Goal: Task Accomplishment & Management: Manage account settings

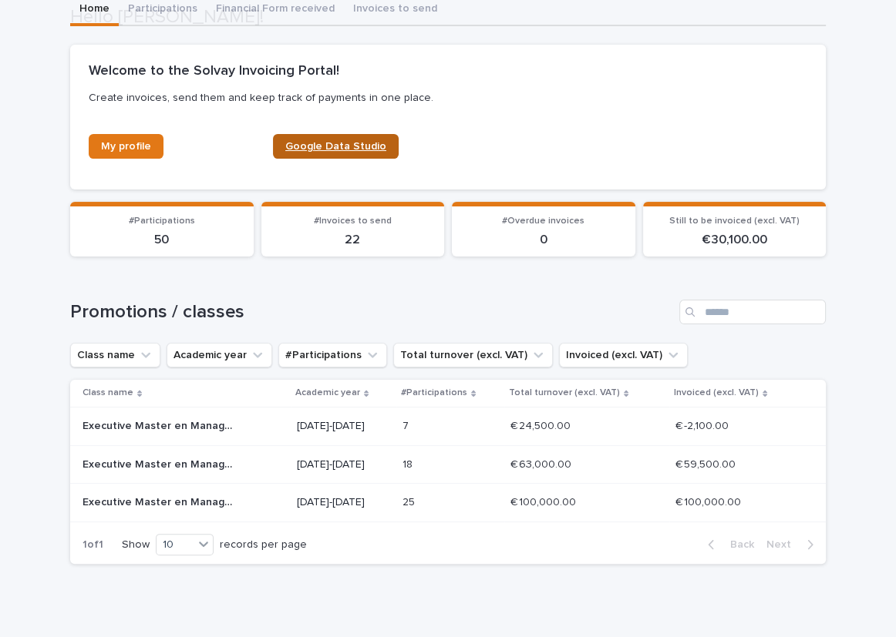
scroll to position [207, 0]
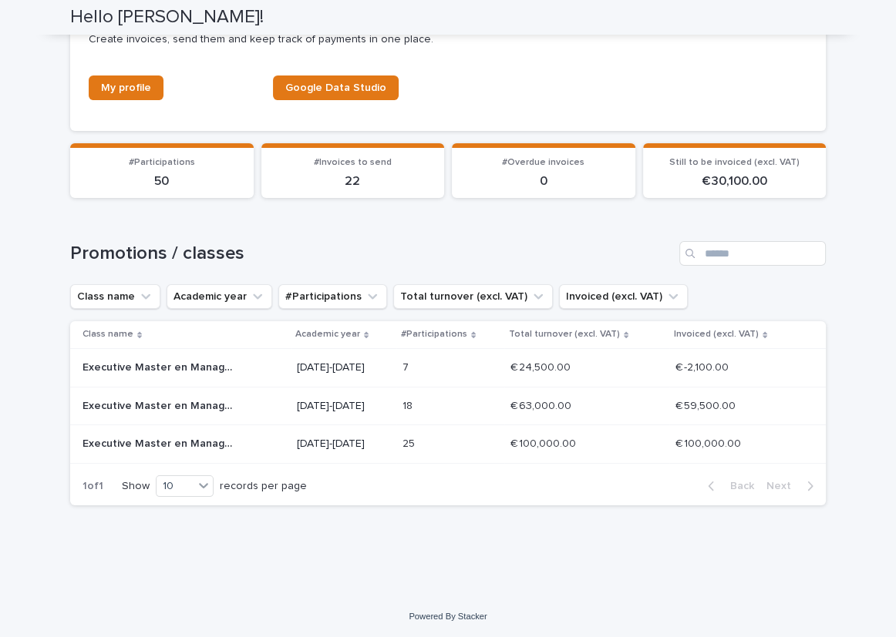
click at [203, 449] on div "Executive Master en Management des Institutions de Santé et de Soins - [DATE]-[…" at bounding box center [183, 444] width 202 height 25
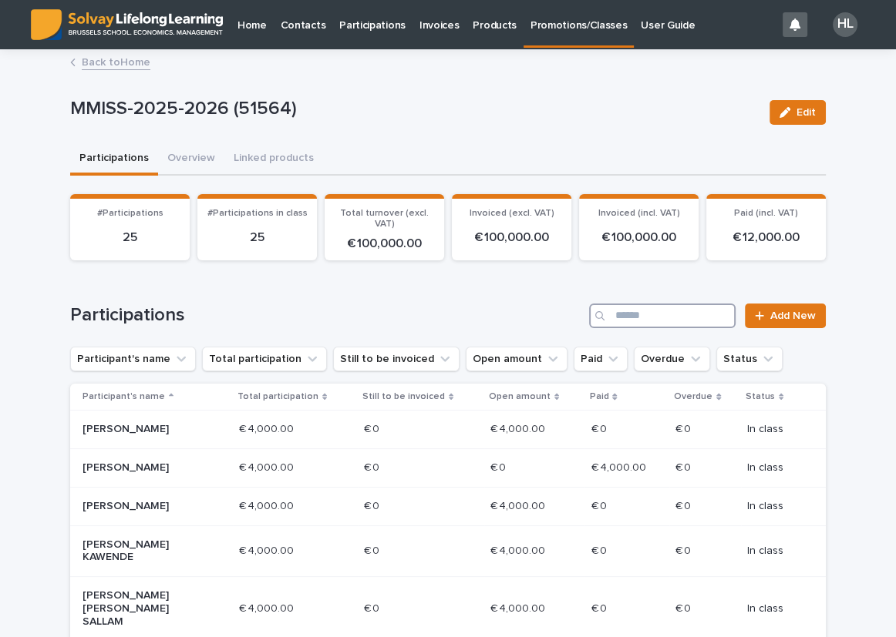
click at [684, 322] on input "Search" at bounding box center [662, 316] width 146 height 25
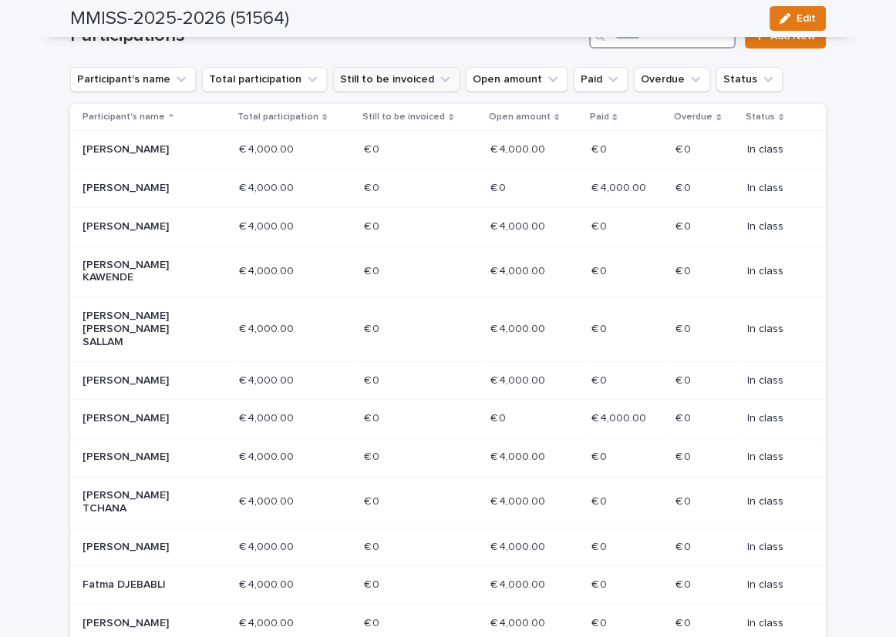
scroll to position [350, 0]
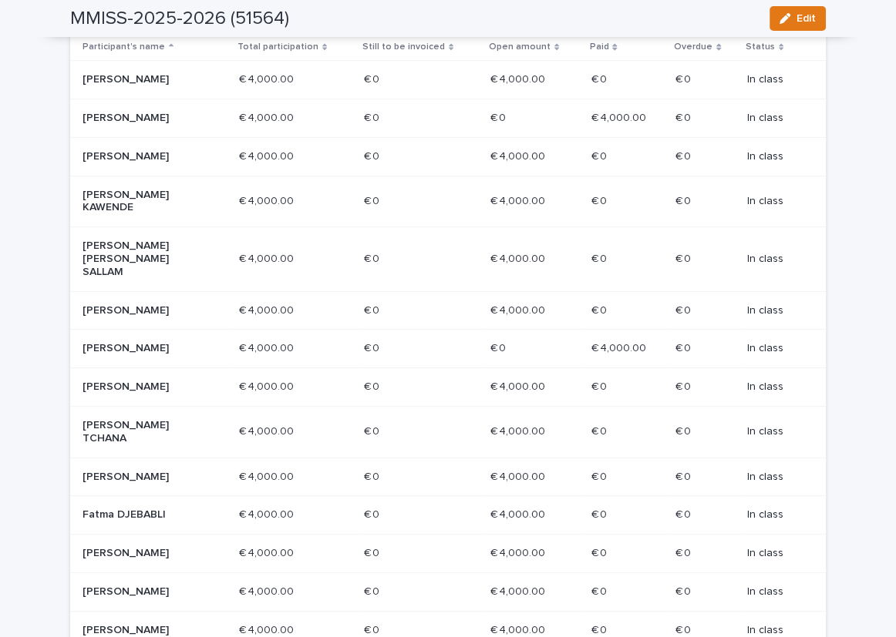
click at [210, 490] on div "Eugène MUCYO" at bounding box center [154, 477] width 144 height 25
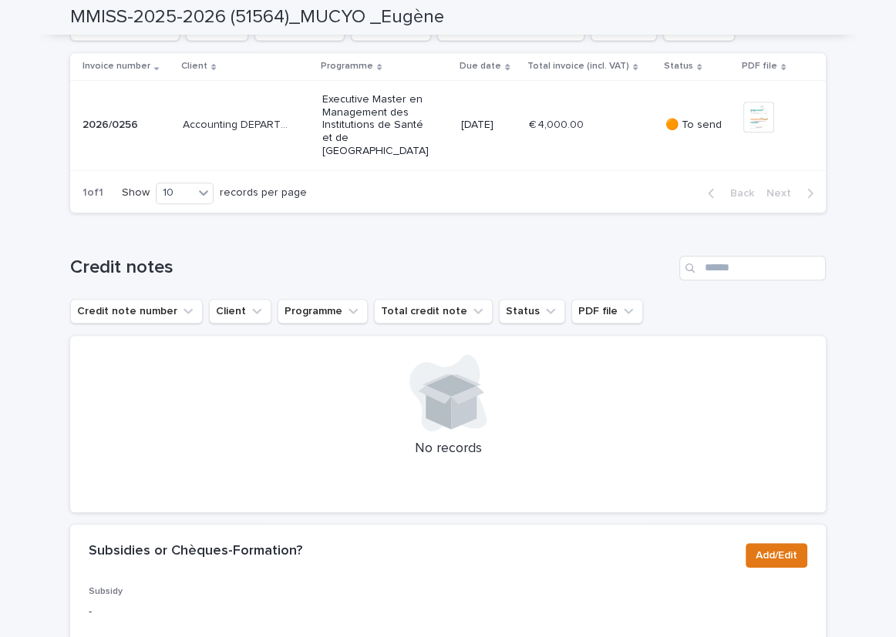
scroll to position [624, 0]
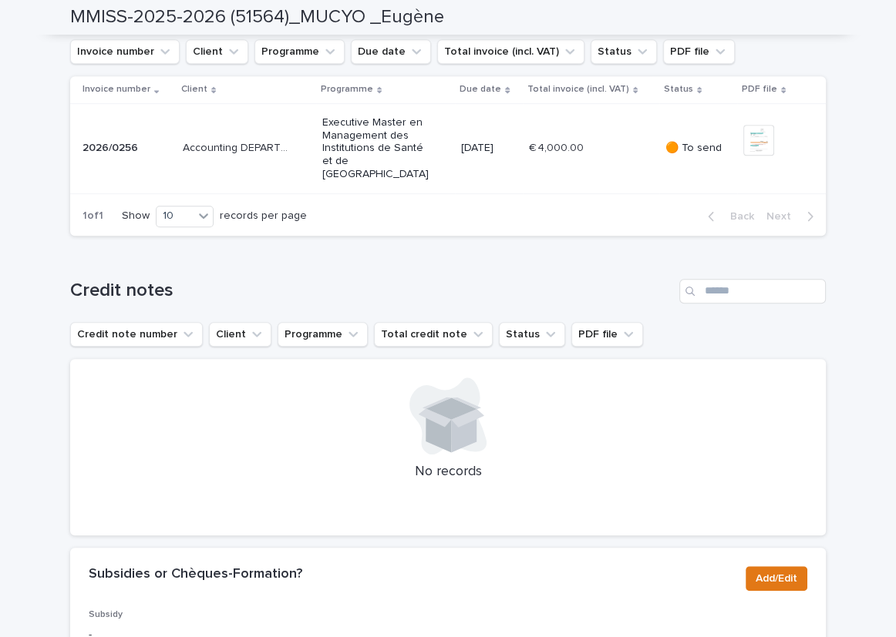
click at [439, 187] on div "Executive Master en Management des Institutions de Santé et de Soins" at bounding box center [385, 148] width 127 height 77
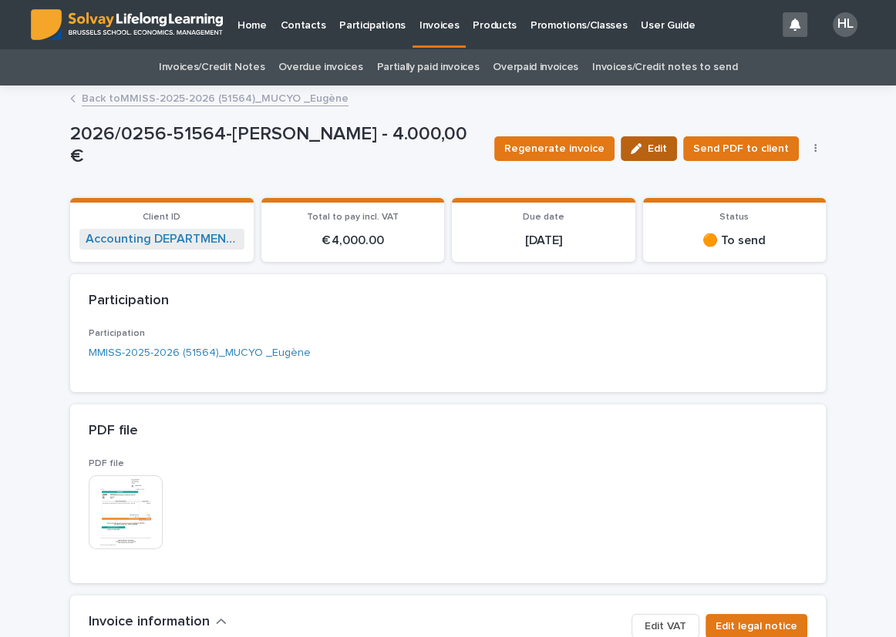
click at [630, 154] on button "Edit" at bounding box center [648, 148] width 56 height 25
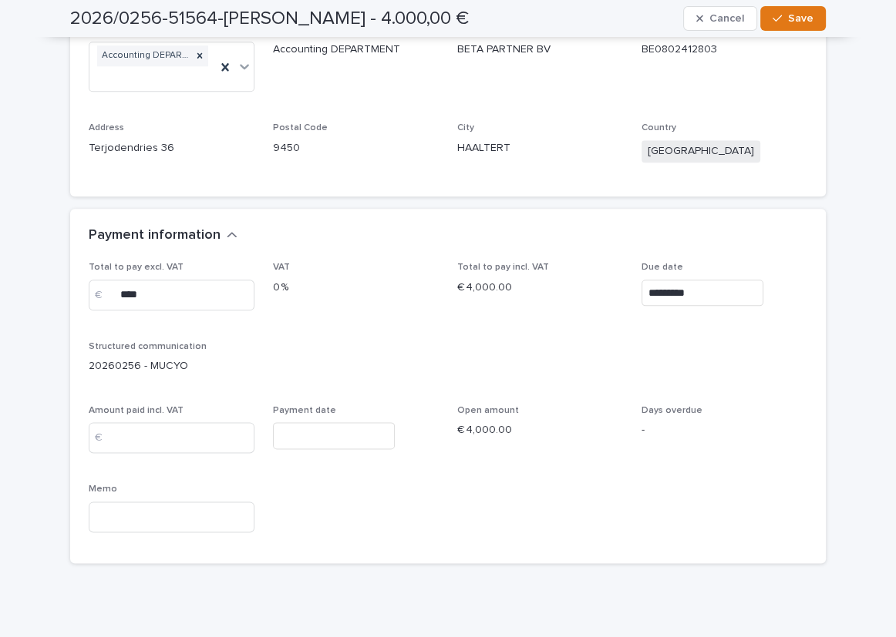
scroll to position [1471, 0]
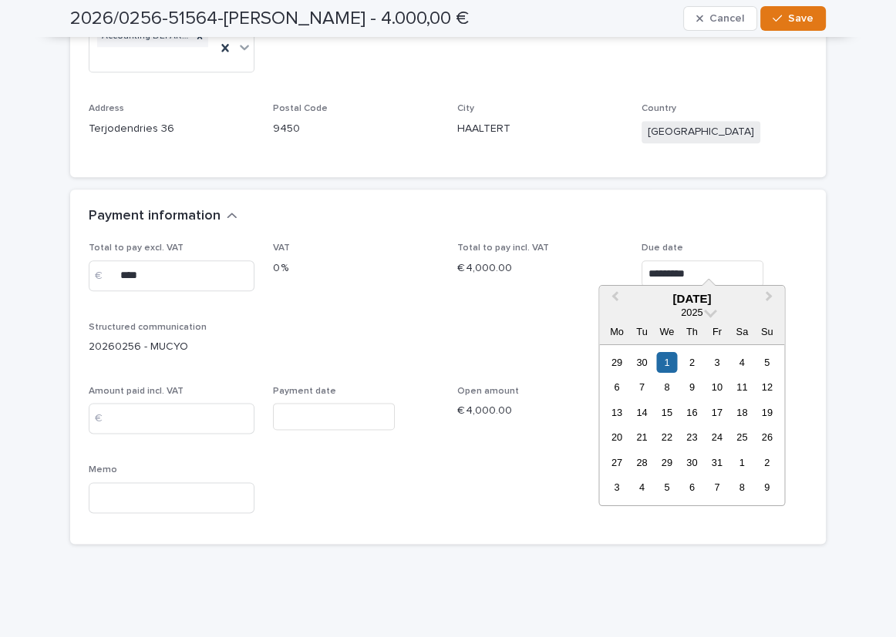
click at [709, 261] on input "*********" at bounding box center [702, 274] width 122 height 27
click at [708, 436] on div "24" at bounding box center [716, 437] width 21 height 21
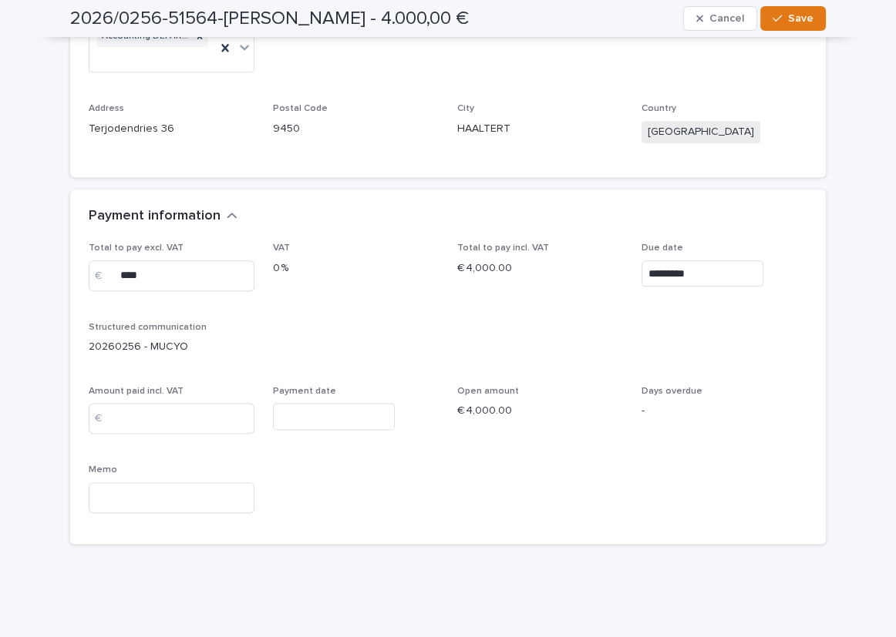
type input "**********"
click at [193, 482] on input at bounding box center [172, 497] width 166 height 31
type input "*******"
click at [769, 25] on button "Save" at bounding box center [793, 18] width 66 height 25
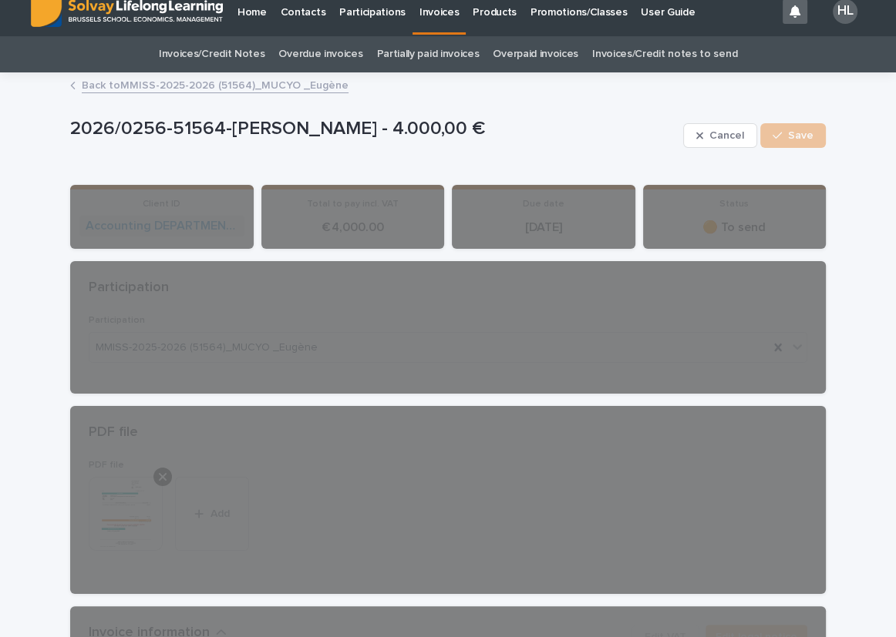
scroll to position [0, 0]
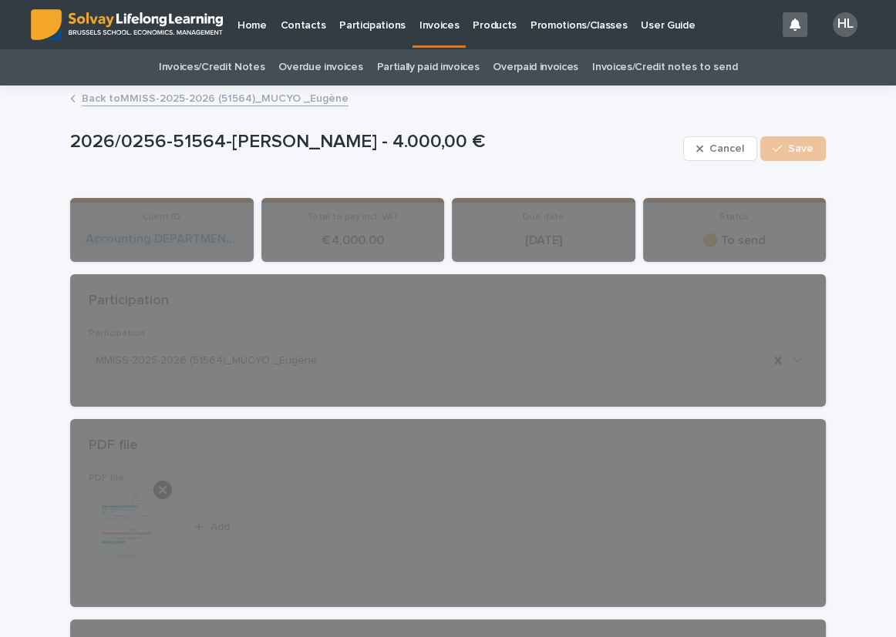
click at [222, 99] on link "Back to MMISS-2025-2026 (51564)_MUCYO _Eugène" at bounding box center [215, 98] width 267 height 18
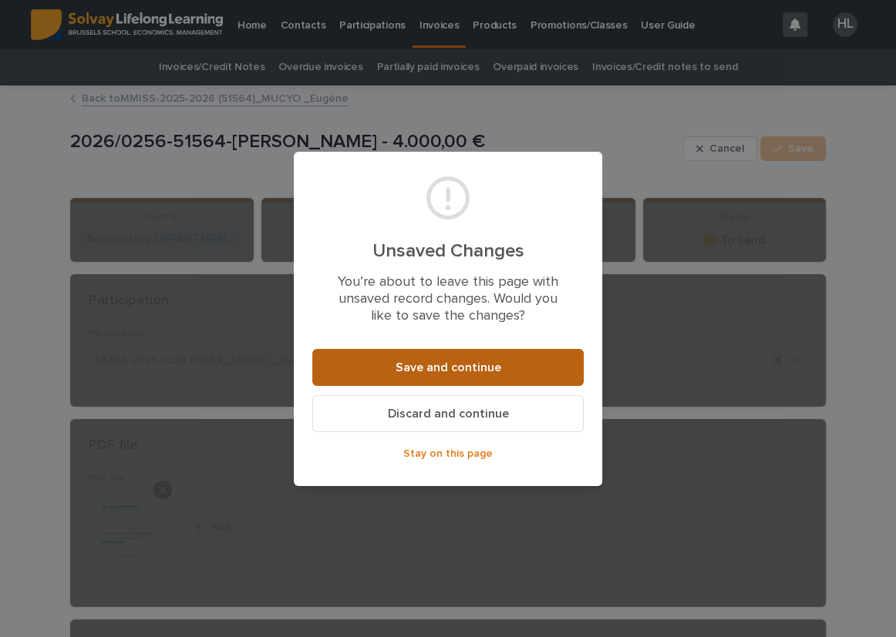
click at [435, 374] on button "Save and continue" at bounding box center [447, 367] width 271 height 37
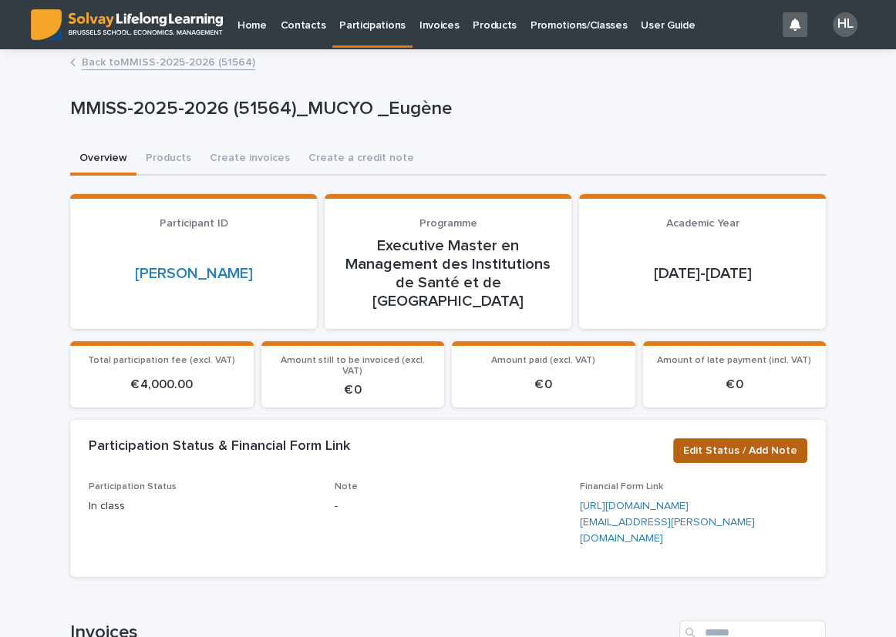
click at [734, 443] on span "Edit Status / Add Note" at bounding box center [740, 450] width 114 height 15
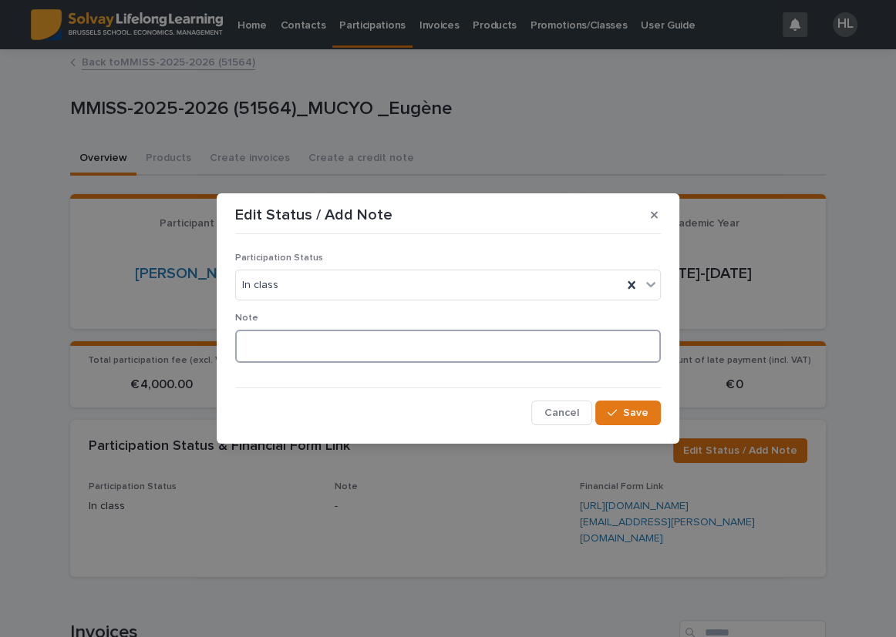
click at [323, 338] on textarea at bounding box center [447, 346] width 425 height 33
type textarea "**********"
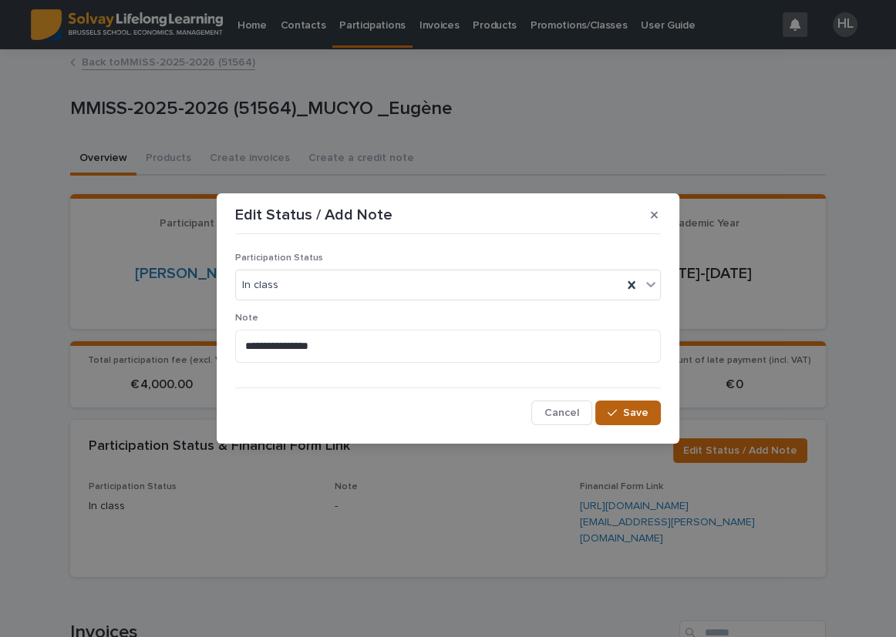
click at [626, 416] on span "Save" at bounding box center [635, 413] width 25 height 11
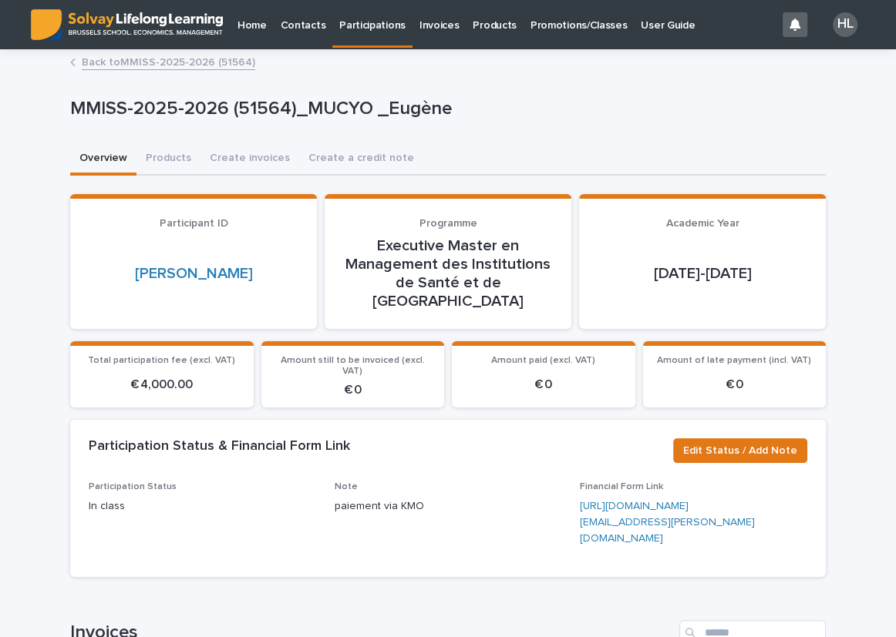
click at [355, 27] on p "Participations" at bounding box center [372, 16] width 66 height 32
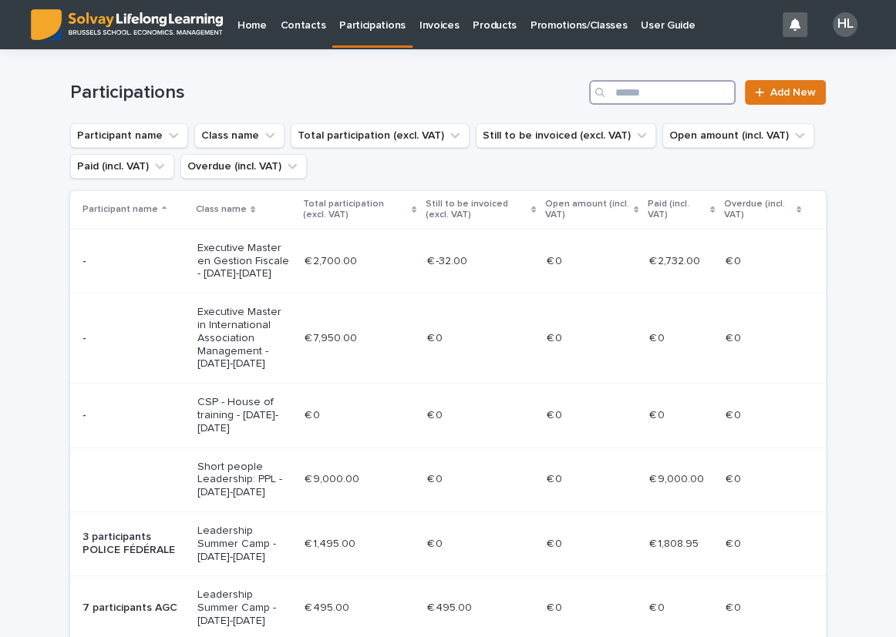
click at [672, 99] on input "Search" at bounding box center [662, 92] width 146 height 25
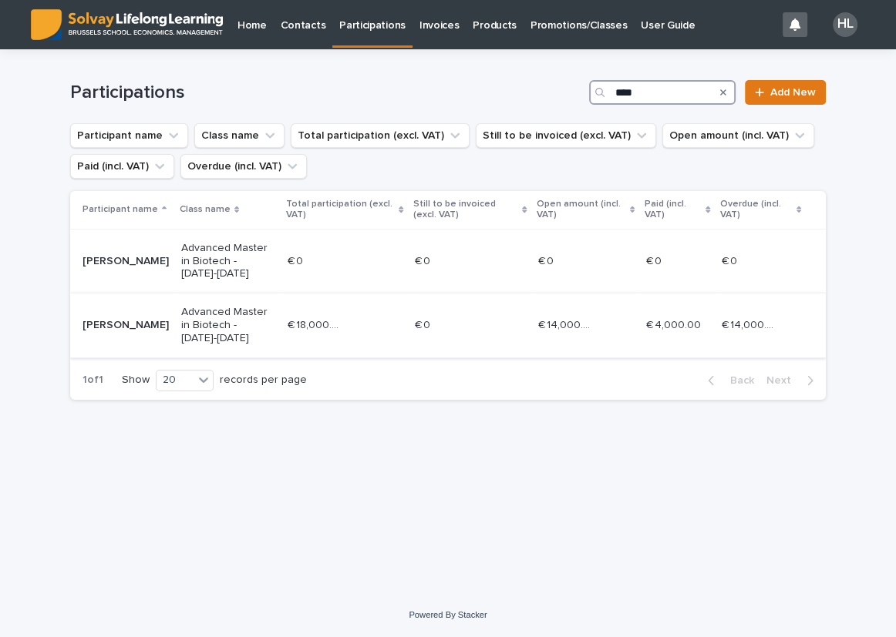
type input "****"
click at [210, 306] on p "Advanced Master in Biotech - 2025-2026" at bounding box center [228, 325] width 94 height 39
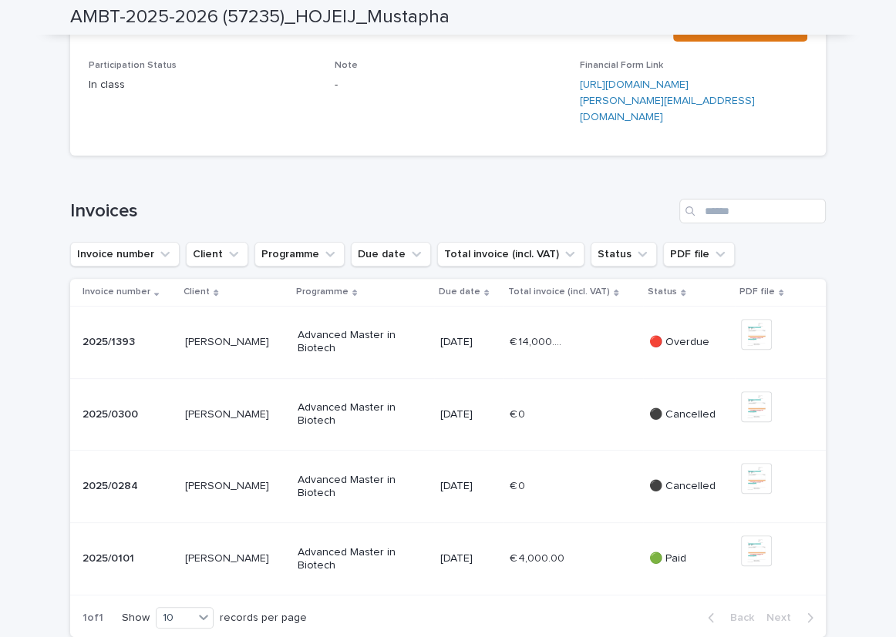
scroll to position [420, 0]
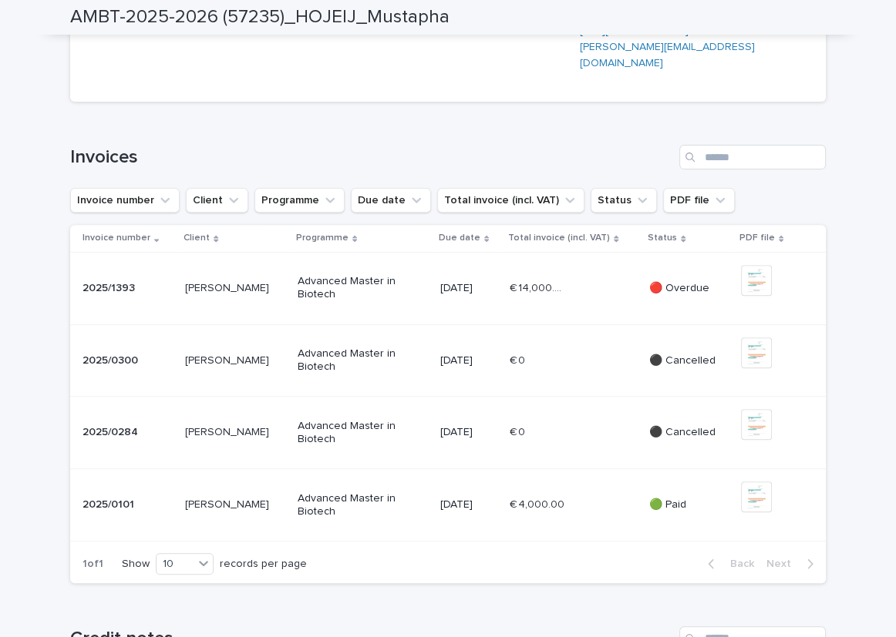
click at [403, 308] on div "Advanced Master in Biotech" at bounding box center [362, 288] width 130 height 39
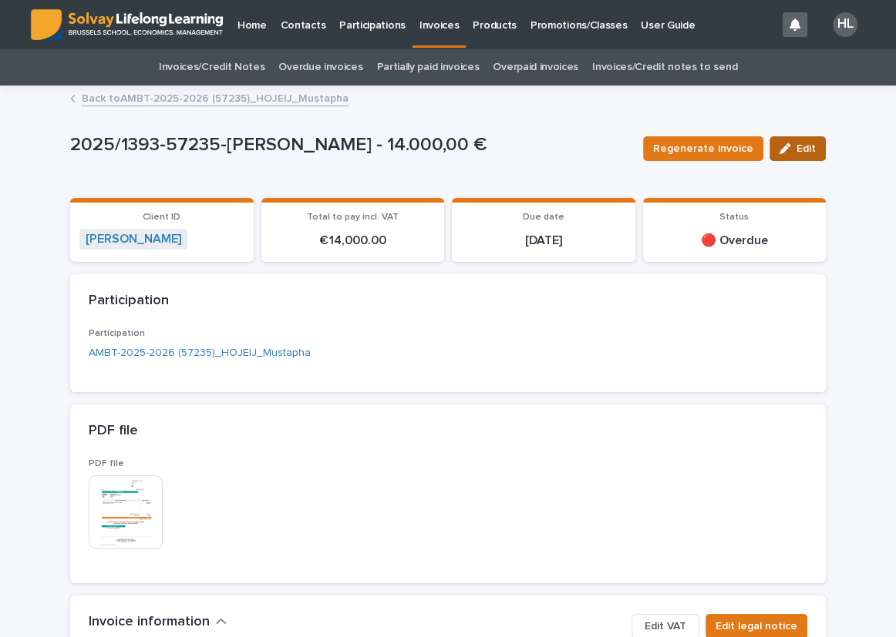
click at [788, 149] on div "button" at bounding box center [787, 148] width 17 height 11
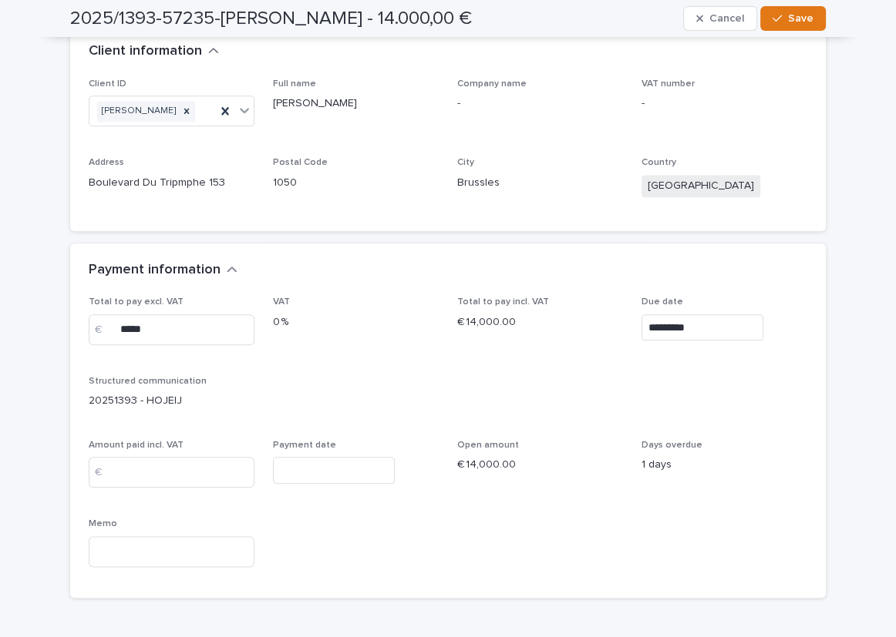
scroll to position [1441, 0]
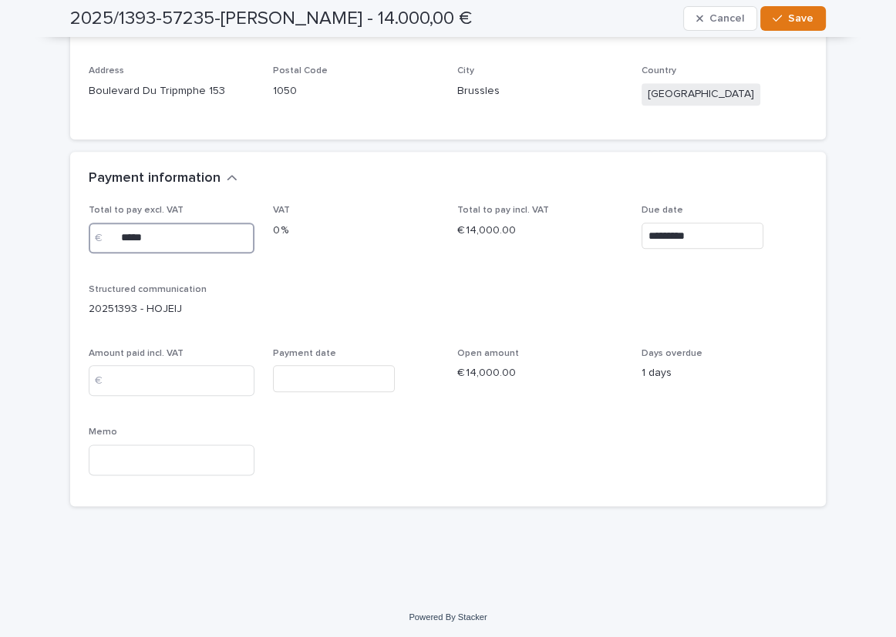
drag, startPoint x: 173, startPoint y: 241, endPoint x: 57, endPoint y: 224, distance: 117.7
click at [163, 365] on input at bounding box center [172, 380] width 166 height 31
paste input "*****"
type input "*****"
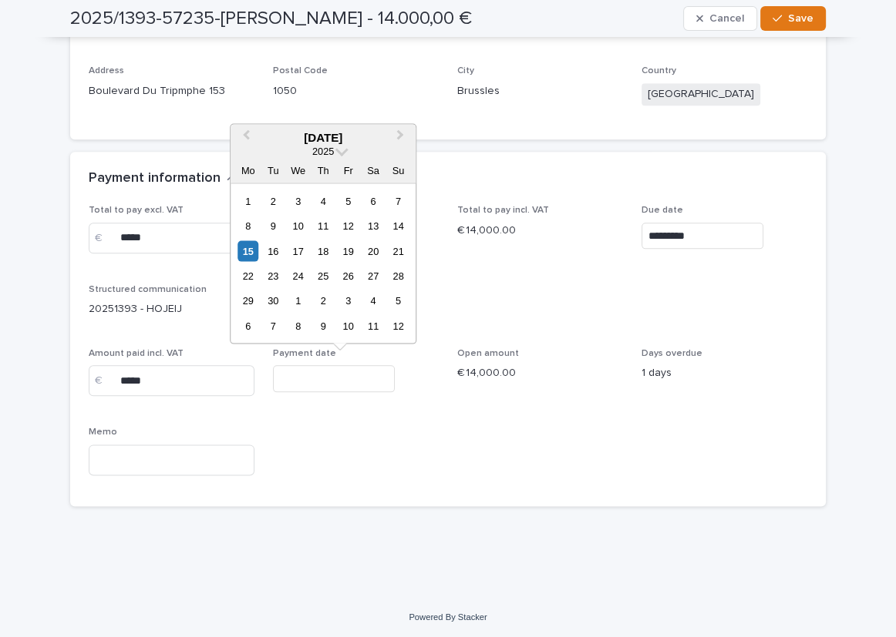
click at [302, 384] on input "text" at bounding box center [334, 378] width 122 height 27
click at [308, 220] on div "8 9 10 11 12 13 14" at bounding box center [323, 225] width 175 height 25
click at [298, 221] on div "10" at bounding box center [297, 226] width 21 height 21
type input "*********"
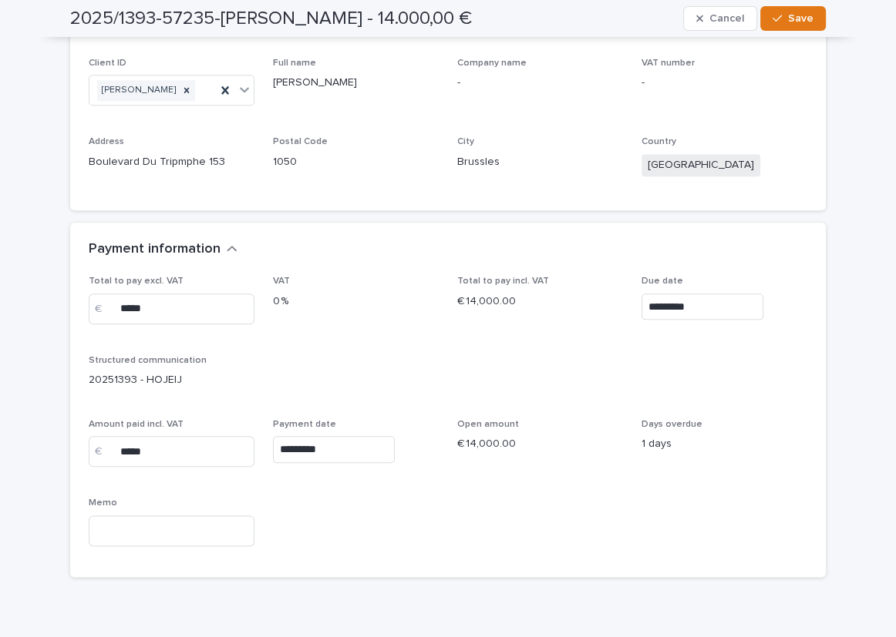
scroll to position [1302, 0]
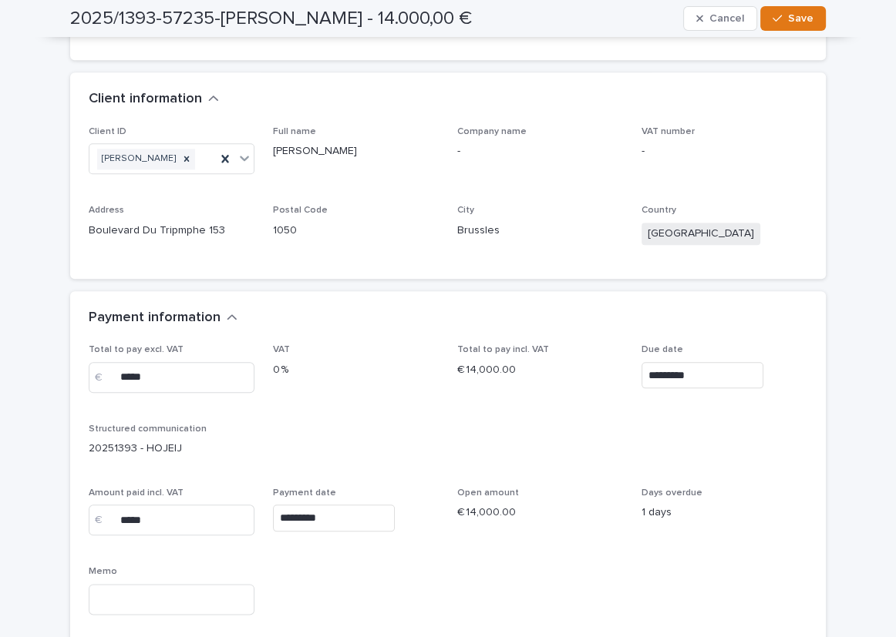
click at [301, 291] on div "Payment information" at bounding box center [447, 318] width 755 height 54
click at [496, 301] on div "Payment information" at bounding box center [447, 318] width 755 height 54
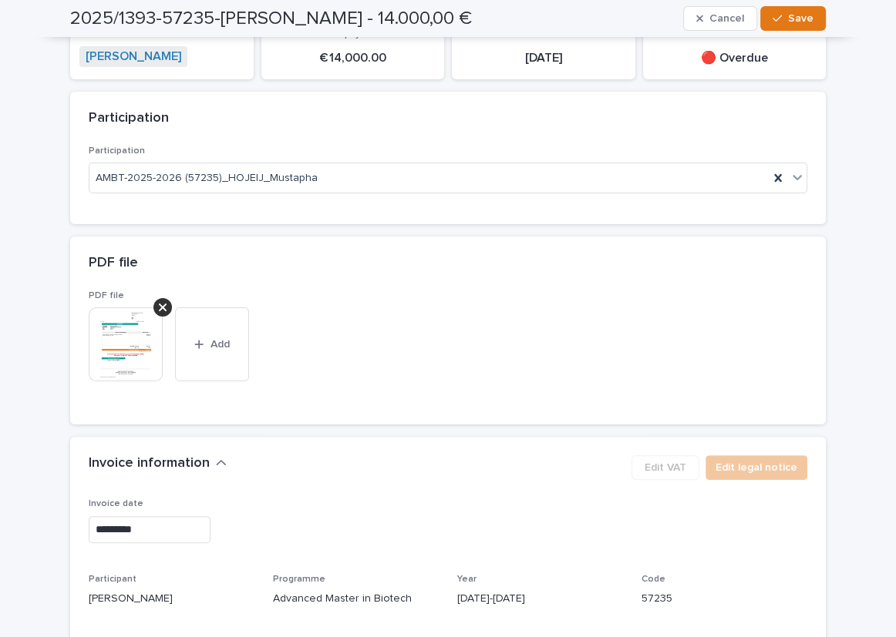
scroll to position [180, 0]
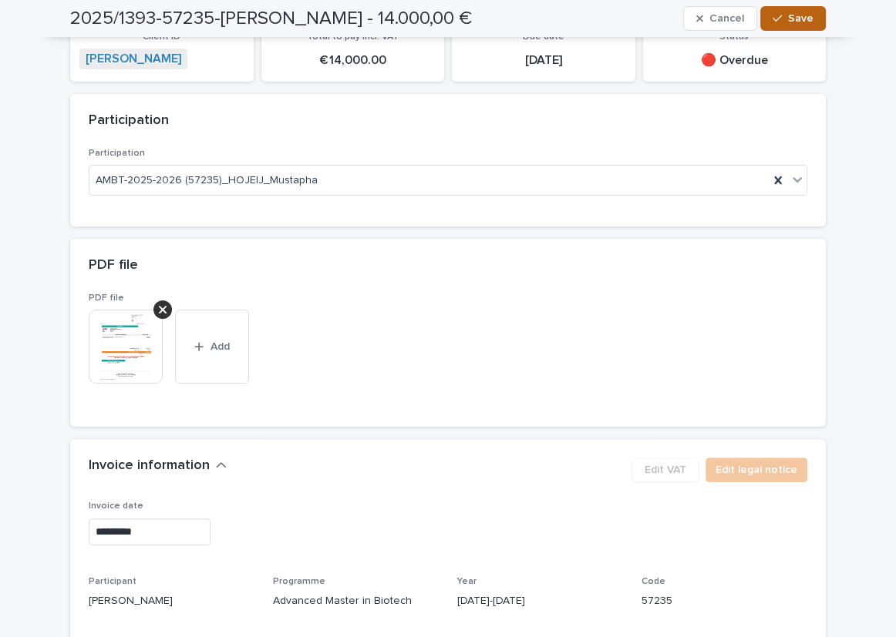
click at [785, 10] on button "Save" at bounding box center [793, 18] width 66 height 25
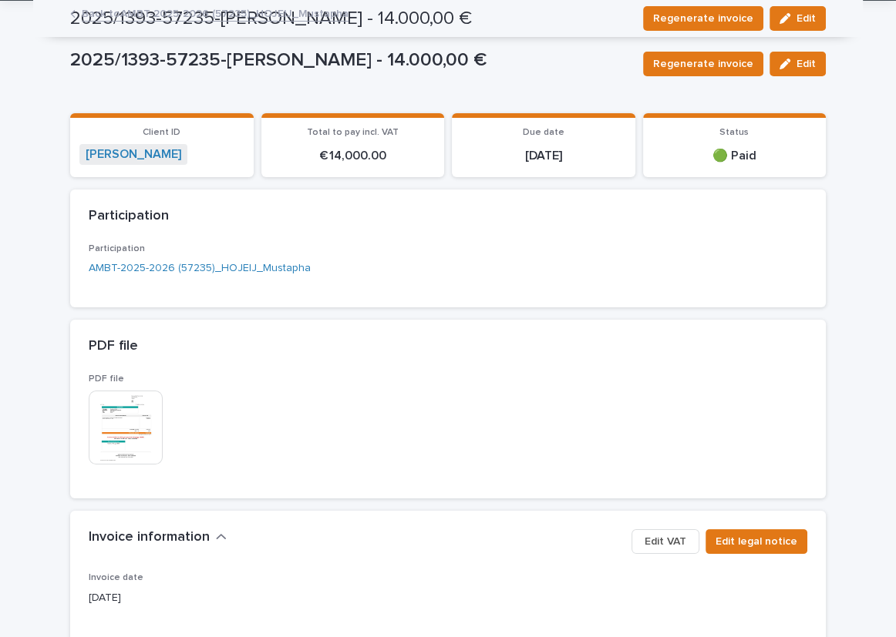
scroll to position [0, 0]
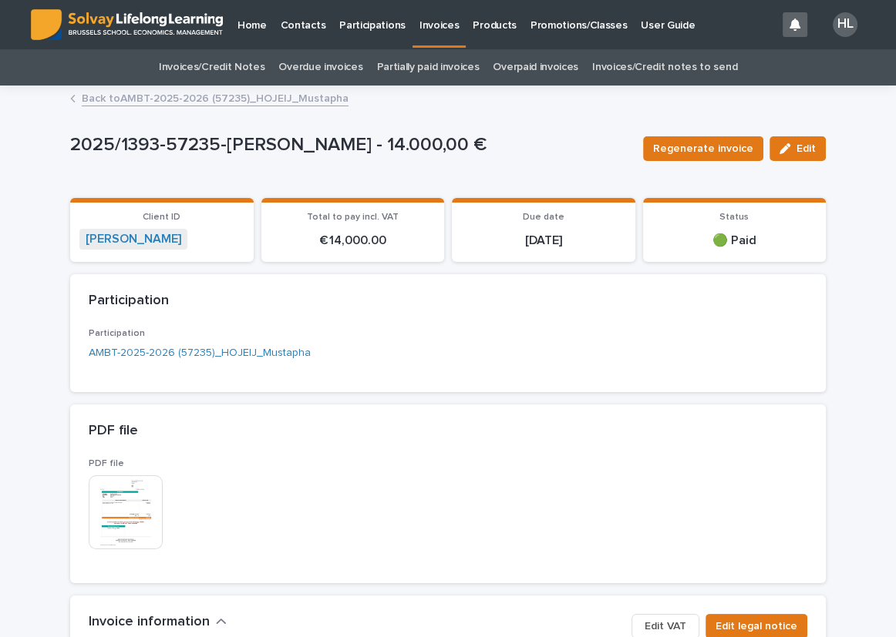
click at [360, 25] on p "Participations" at bounding box center [372, 16] width 66 height 32
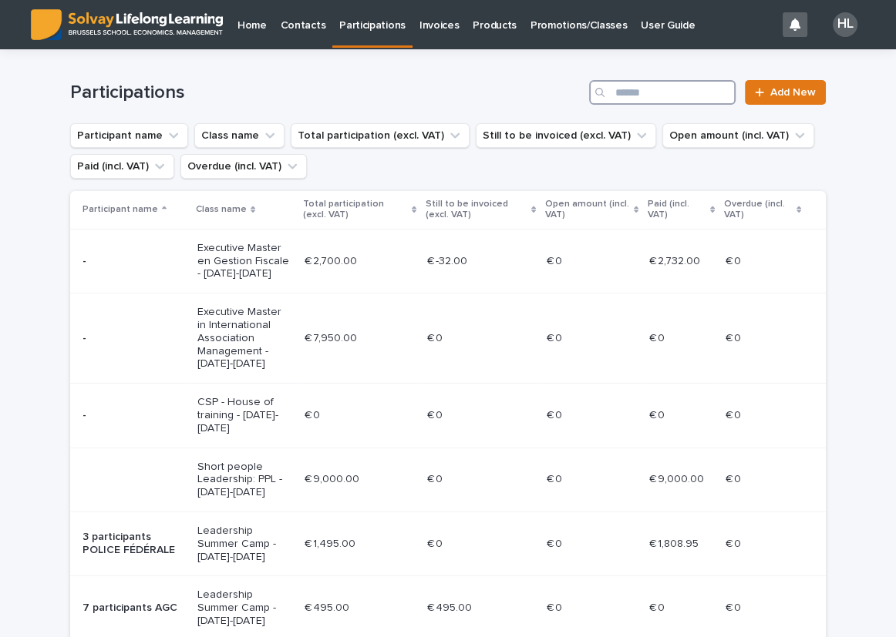
click at [635, 96] on input "Search" at bounding box center [662, 92] width 146 height 25
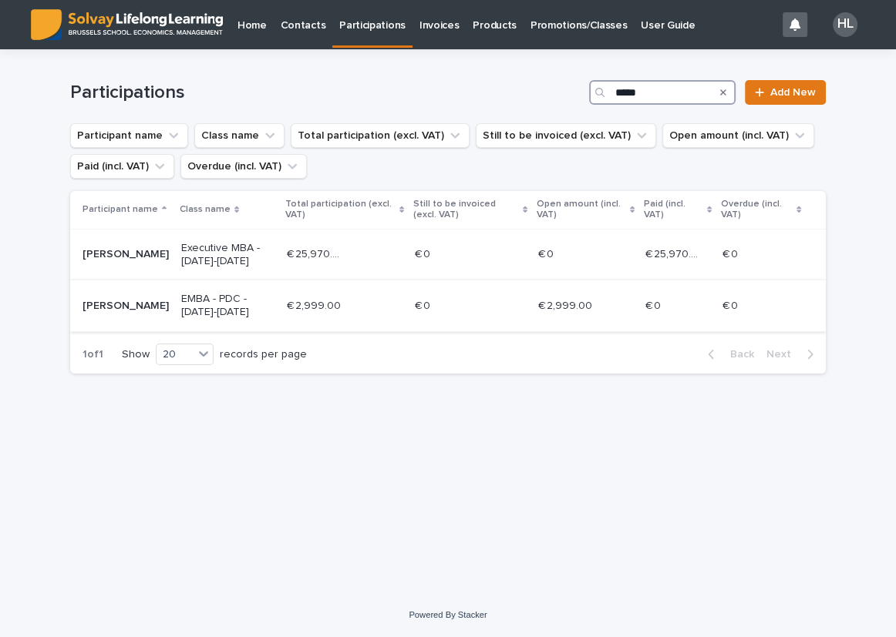
type input "*****"
click at [338, 301] on p "€ 2,999.00" at bounding box center [315, 305] width 57 height 16
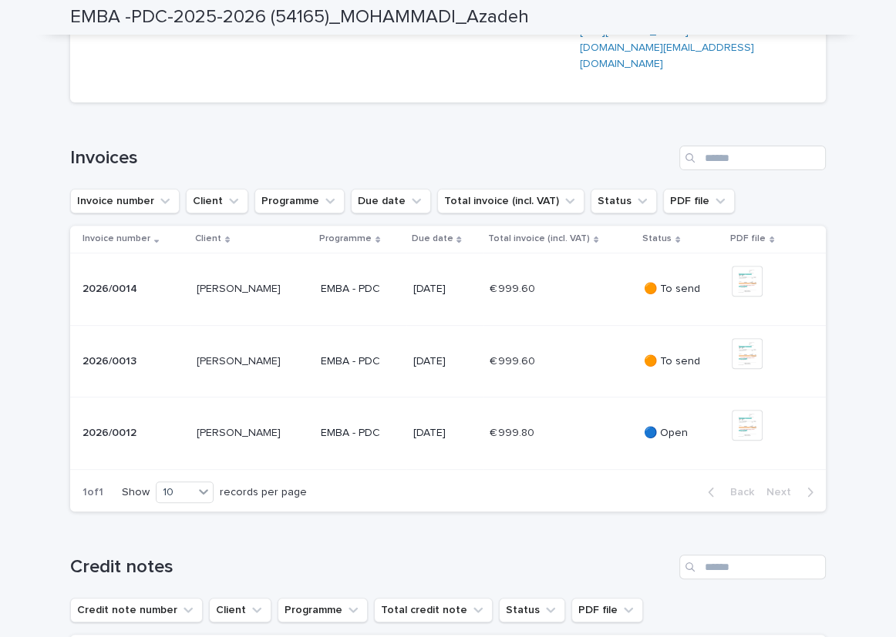
scroll to position [420, 0]
click at [506, 439] on p "€ 999.80" at bounding box center [513, 431] width 48 height 16
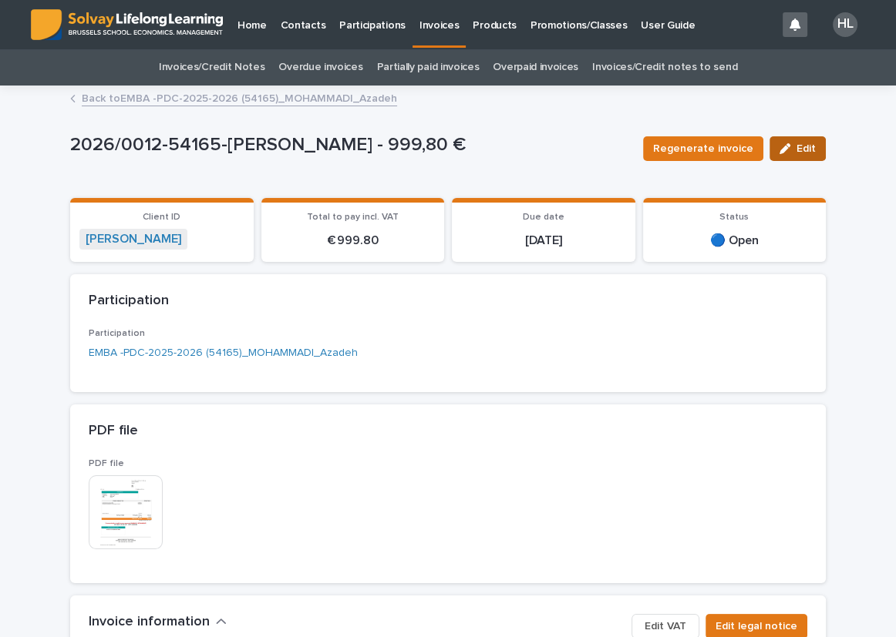
click at [807, 147] on span "Edit" at bounding box center [805, 148] width 19 height 11
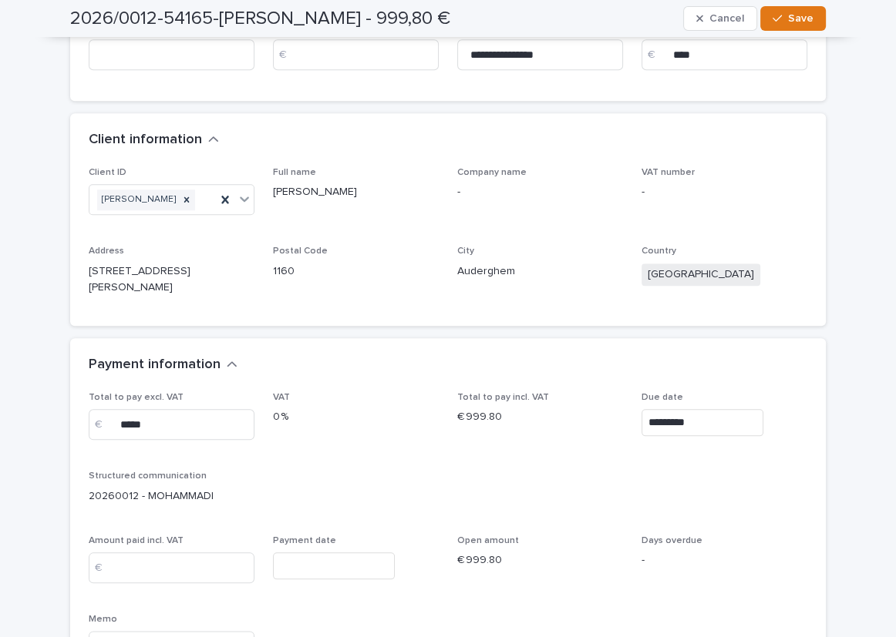
scroll to position [1467, 0]
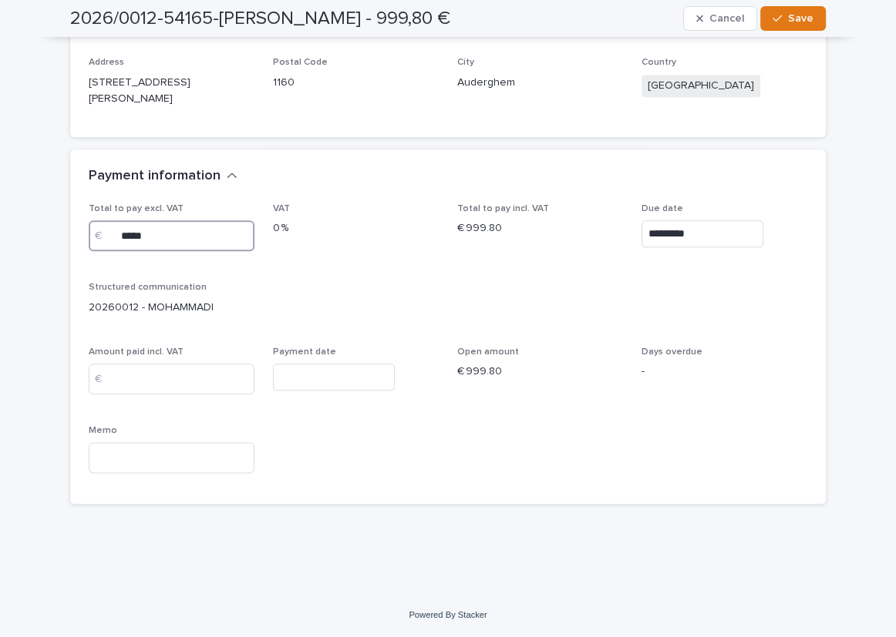
drag, startPoint x: 176, startPoint y: 230, endPoint x: 58, endPoint y: 226, distance: 118.8
click at [184, 372] on input at bounding box center [172, 379] width 166 height 31
paste input "*****"
type input "*****"
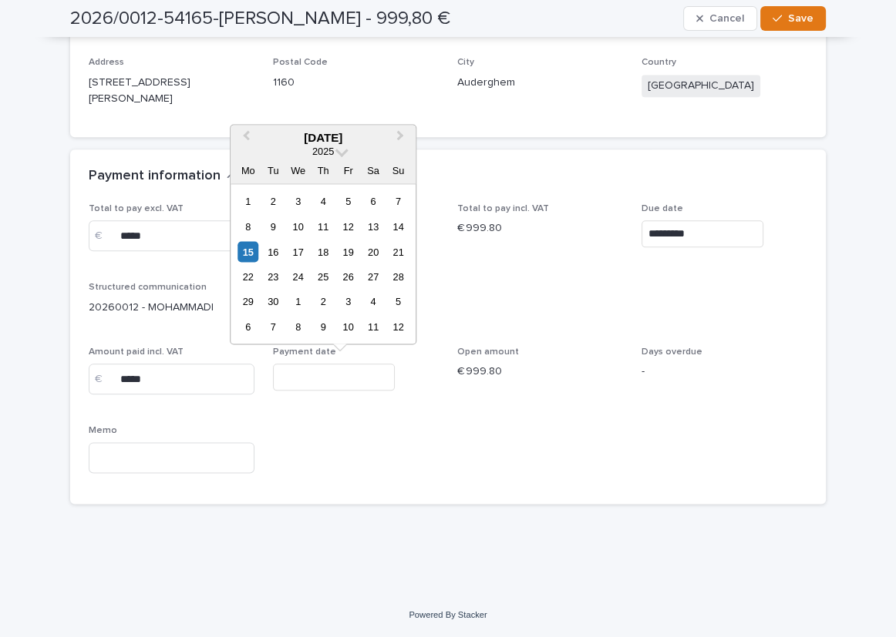
click at [343, 382] on input "text" at bounding box center [334, 377] width 122 height 27
click at [348, 230] on div "12" at bounding box center [348, 226] width 21 height 21
type input "*********"
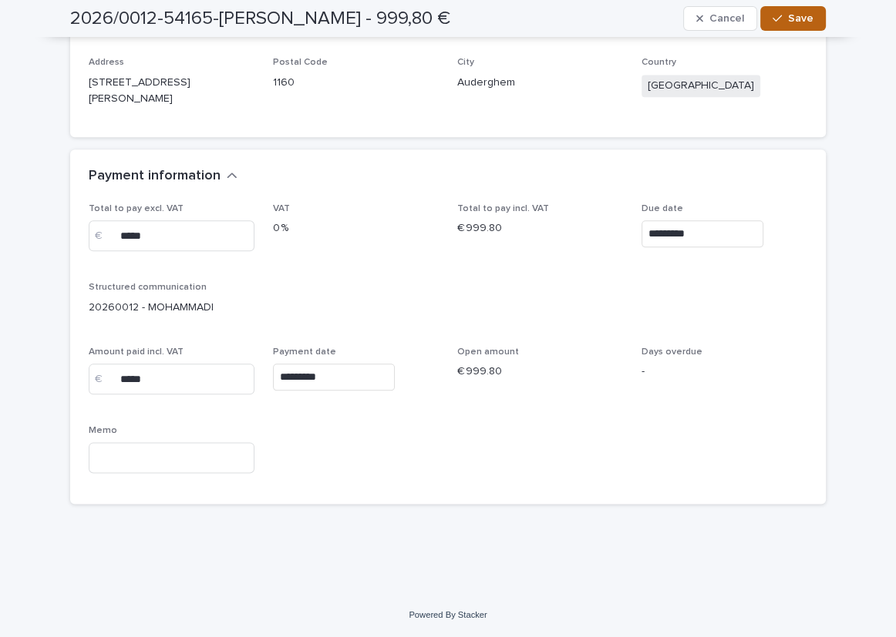
click at [788, 26] on button "Save" at bounding box center [793, 18] width 66 height 25
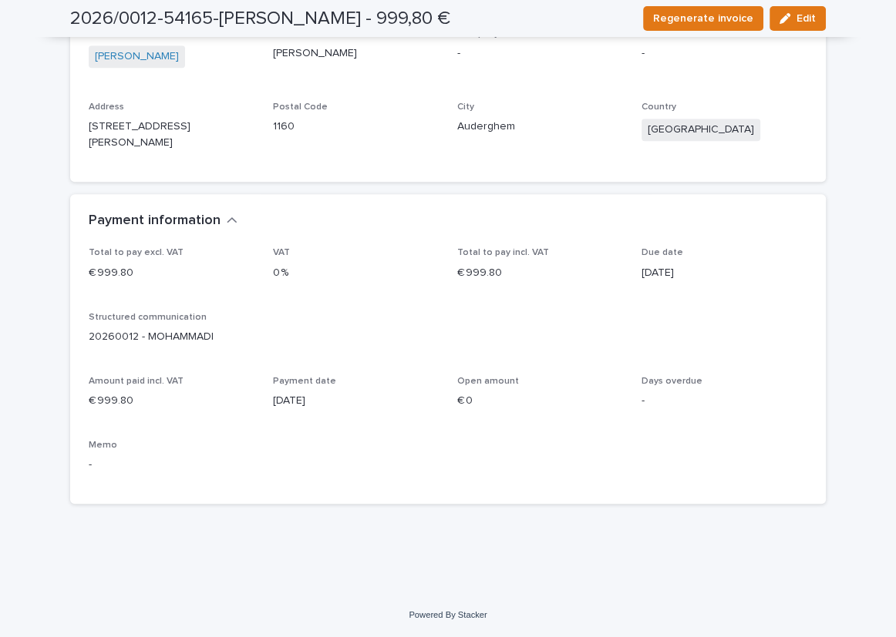
scroll to position [1289, 0]
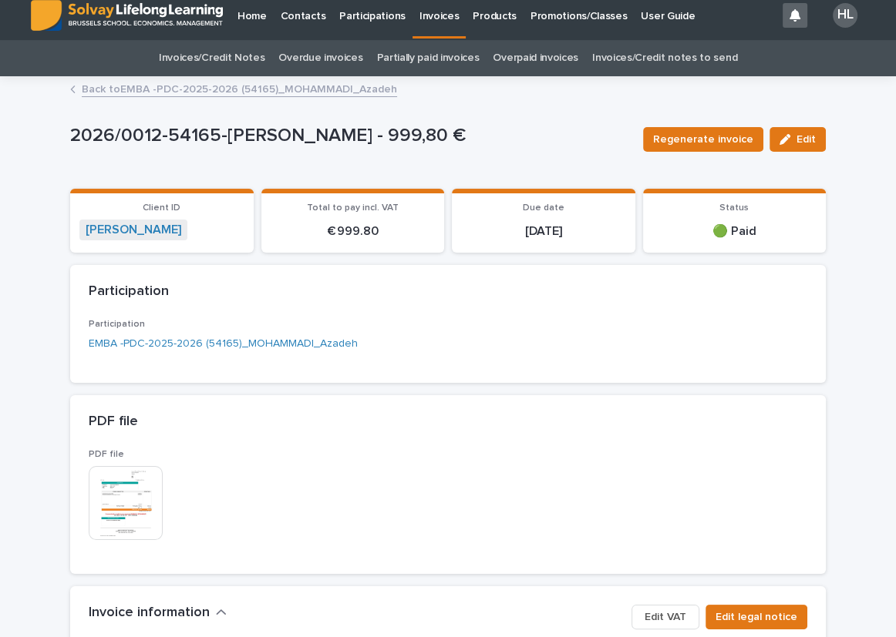
scroll to position [0, 0]
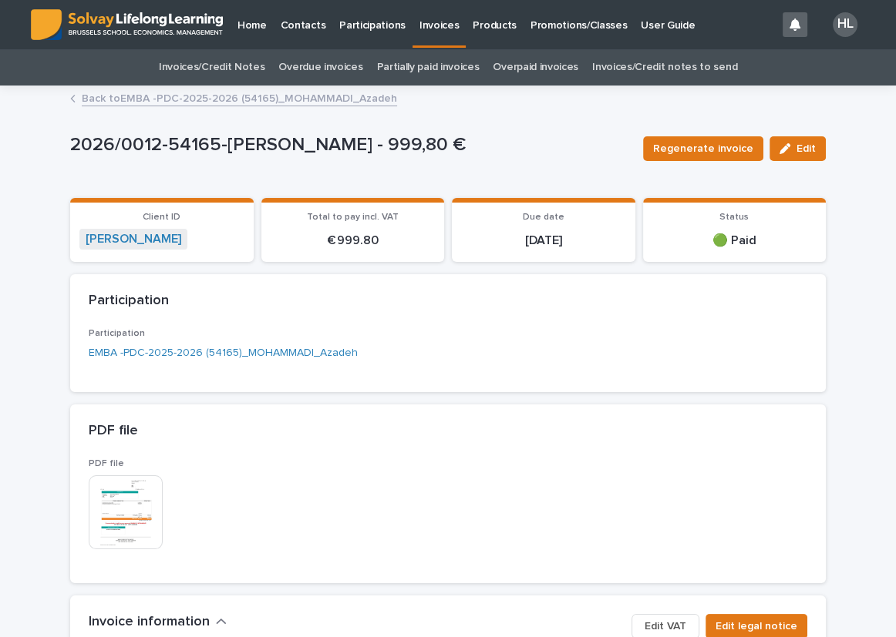
click at [434, 22] on p "Invoices" at bounding box center [439, 16] width 40 height 32
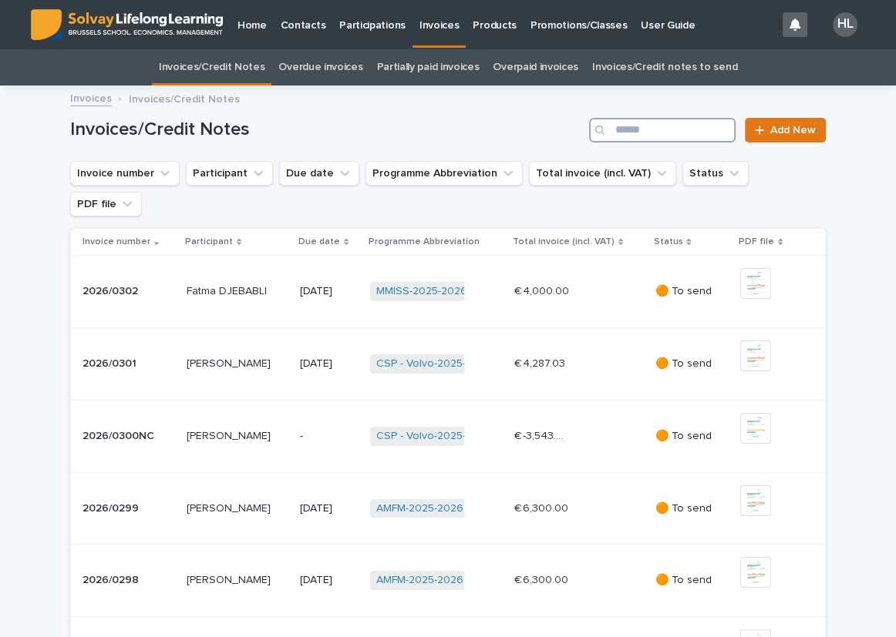
click at [639, 129] on input "Search" at bounding box center [662, 130] width 146 height 25
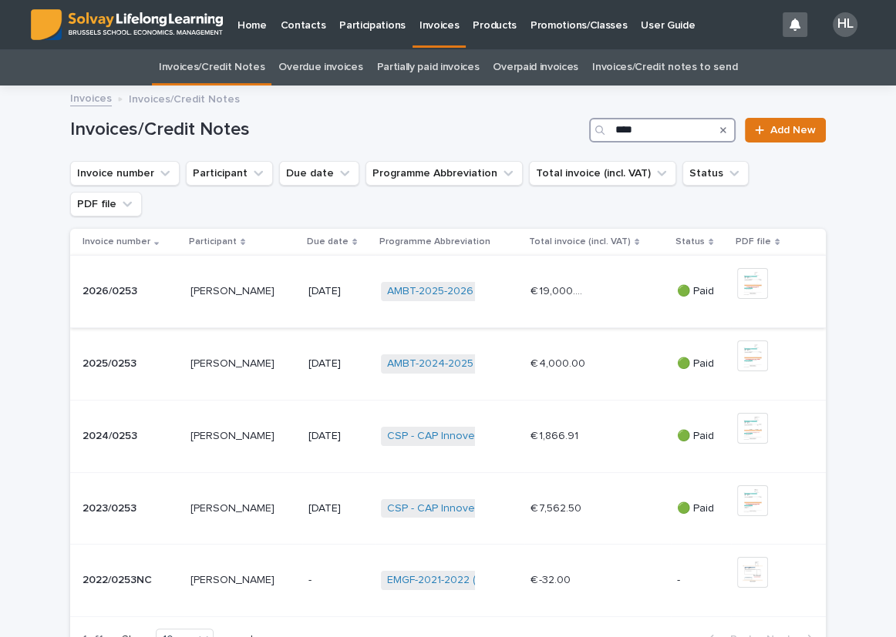
type input "****"
click at [230, 279] on div "Andrew SAB Andrew SAB" at bounding box center [243, 291] width 106 height 25
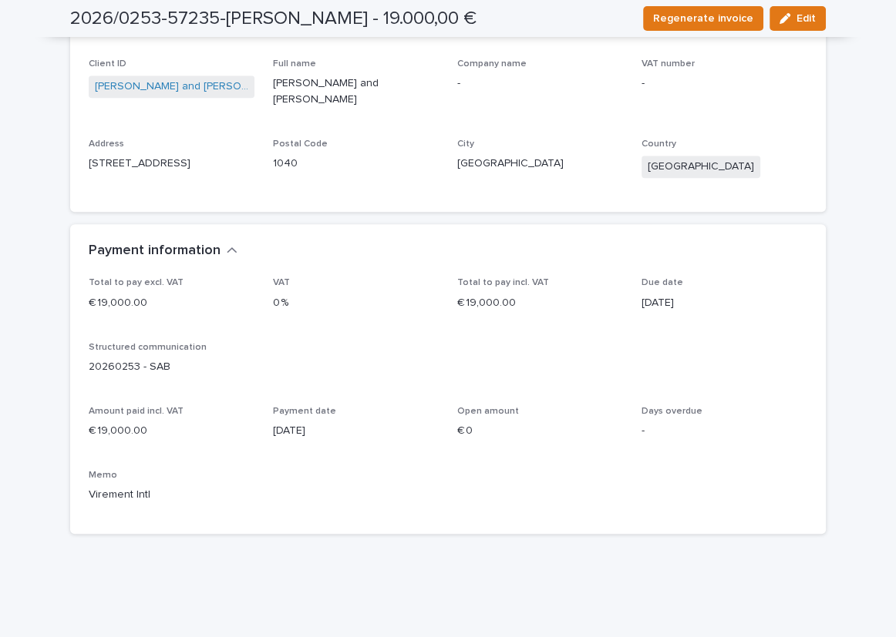
scroll to position [1261, 0]
drag, startPoint x: 792, startPoint y: 14, endPoint x: 319, endPoint y: 447, distance: 640.9
click at [796, 14] on span "Edit" at bounding box center [805, 18] width 19 height 11
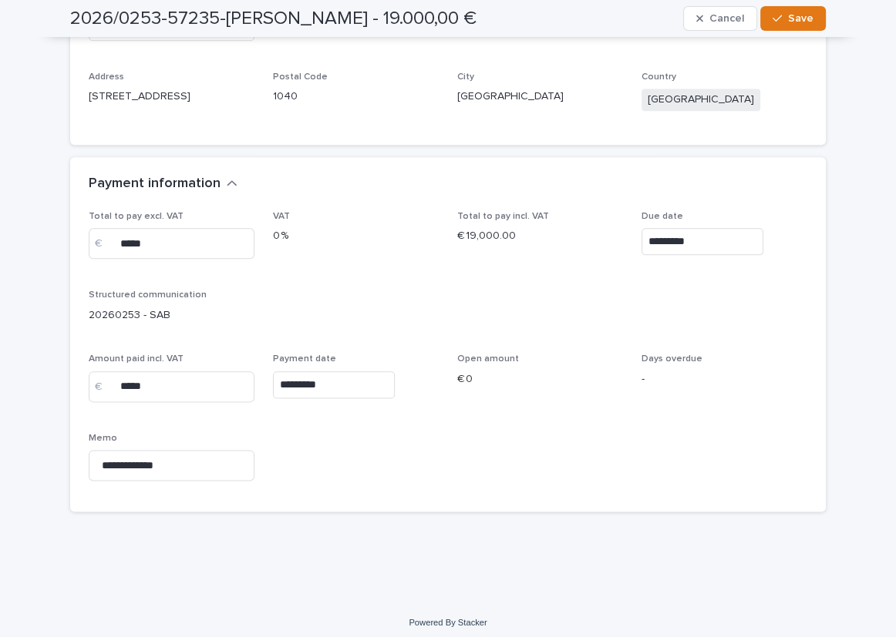
scroll to position [1461, 0]
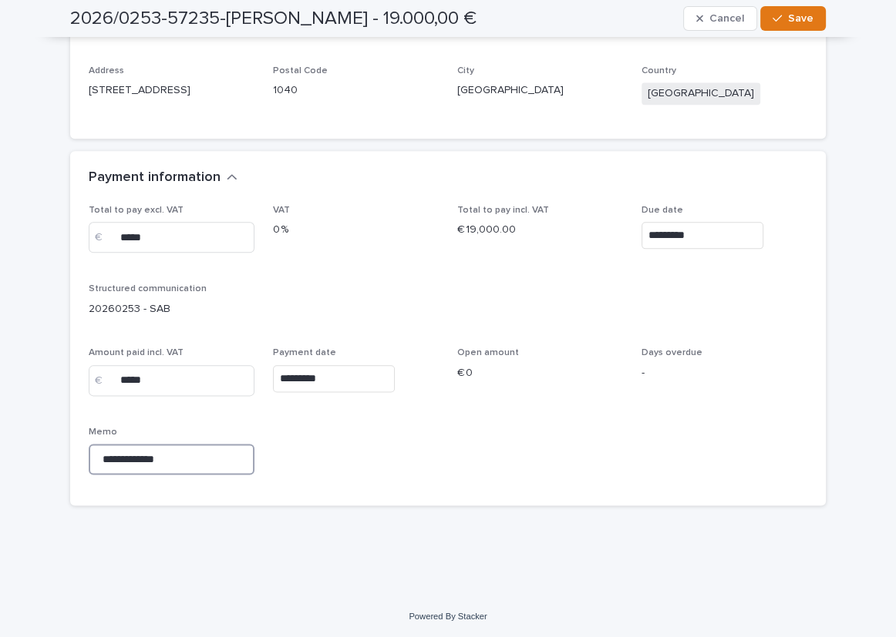
click at [198, 452] on input "**********" at bounding box center [172, 459] width 166 height 31
type input "**********"
click at [794, 16] on span "Save" at bounding box center [800, 18] width 25 height 11
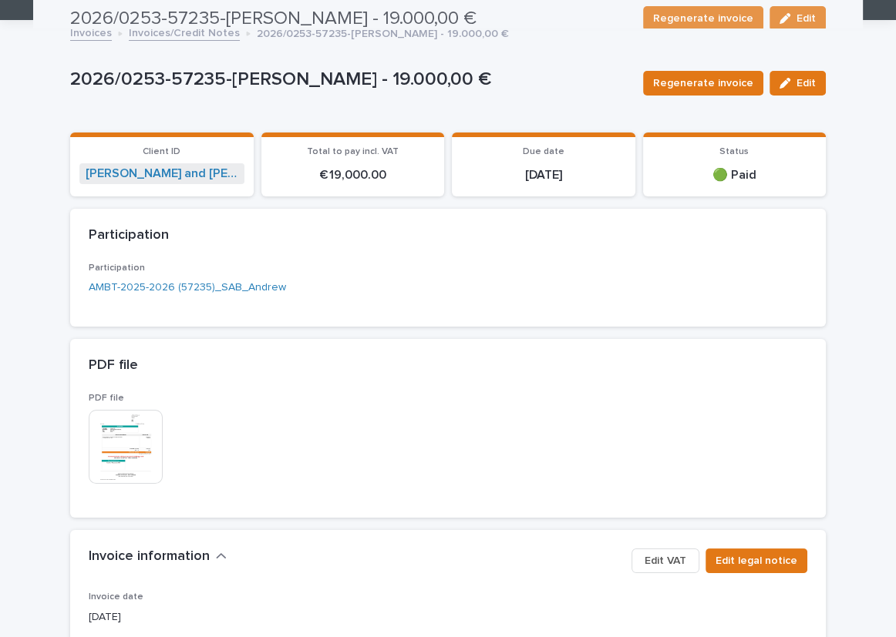
scroll to position [0, 0]
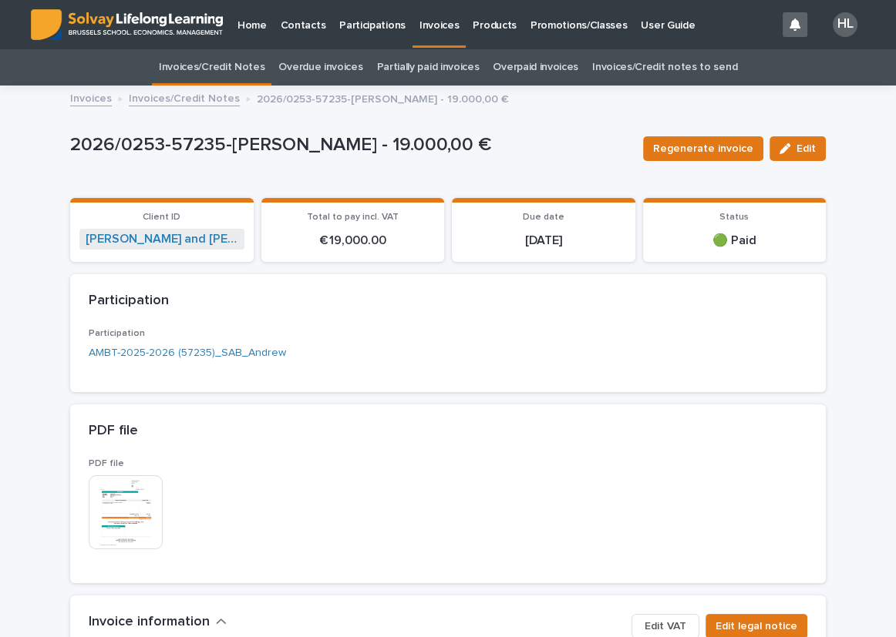
click at [566, 14] on p "Promotions/Classes" at bounding box center [578, 16] width 96 height 32
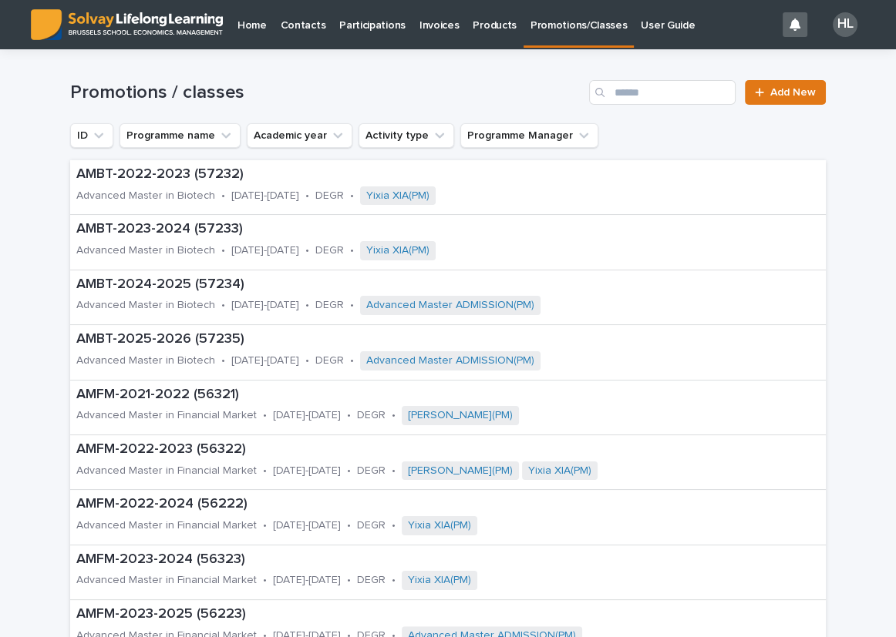
click at [609, 93] on div "Search" at bounding box center [601, 92] width 25 height 25
click at [616, 92] on input "Search" at bounding box center [662, 92] width 146 height 25
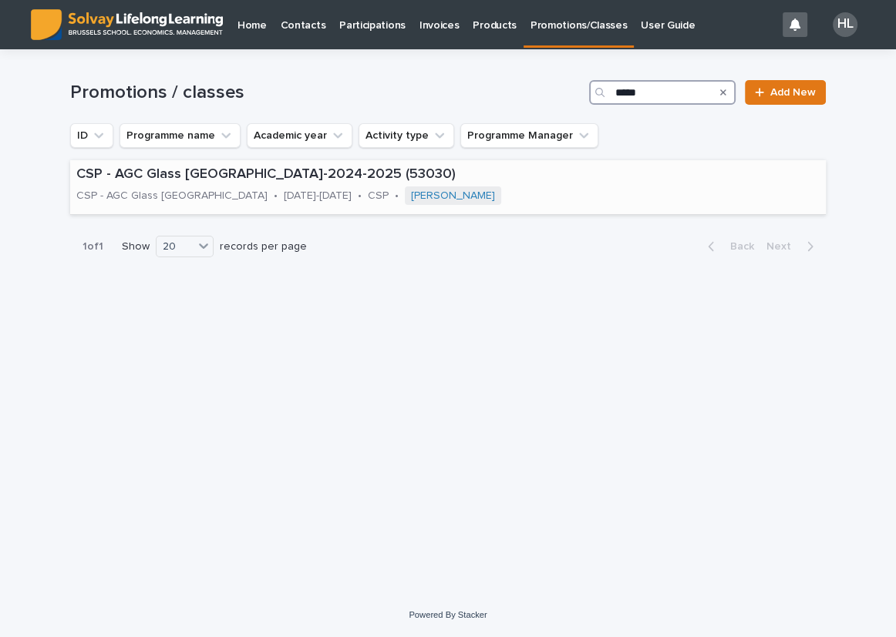
type input "*****"
click at [304, 183] on p "CSP - AGC Glass Europe-2024-2025 (53030)" at bounding box center [447, 174] width 743 height 17
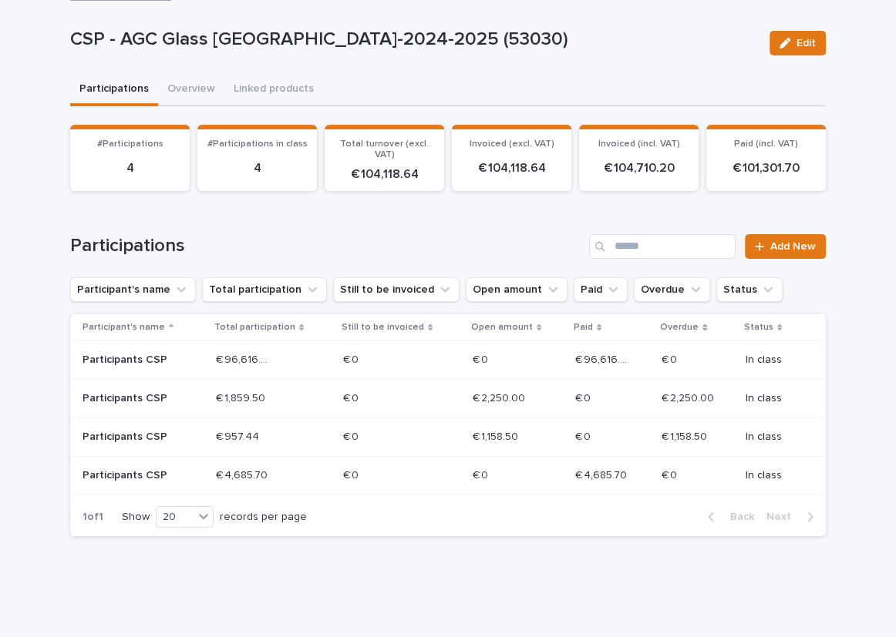
scroll to position [69, 0]
click at [257, 433] on p at bounding box center [243, 437] width 55 height 13
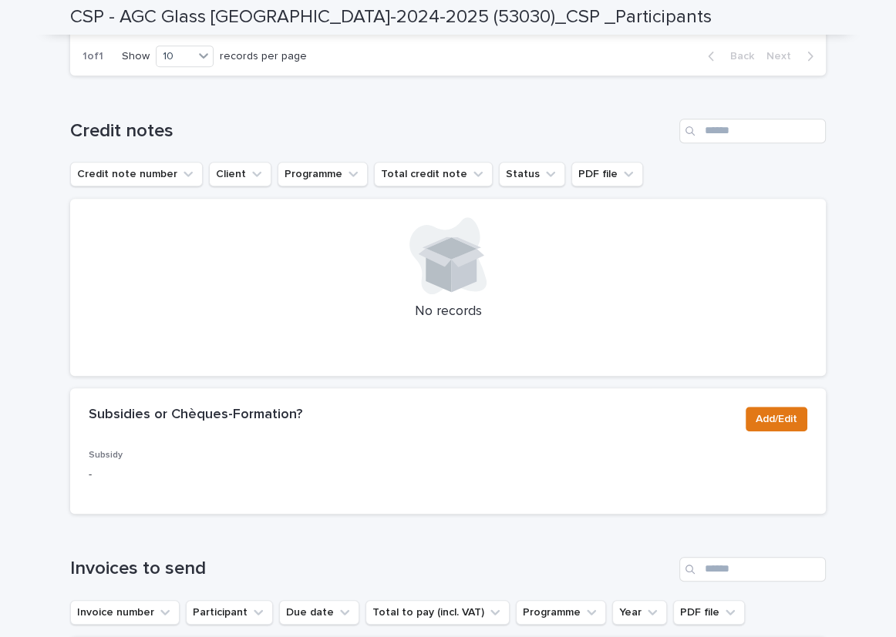
scroll to position [701, 0]
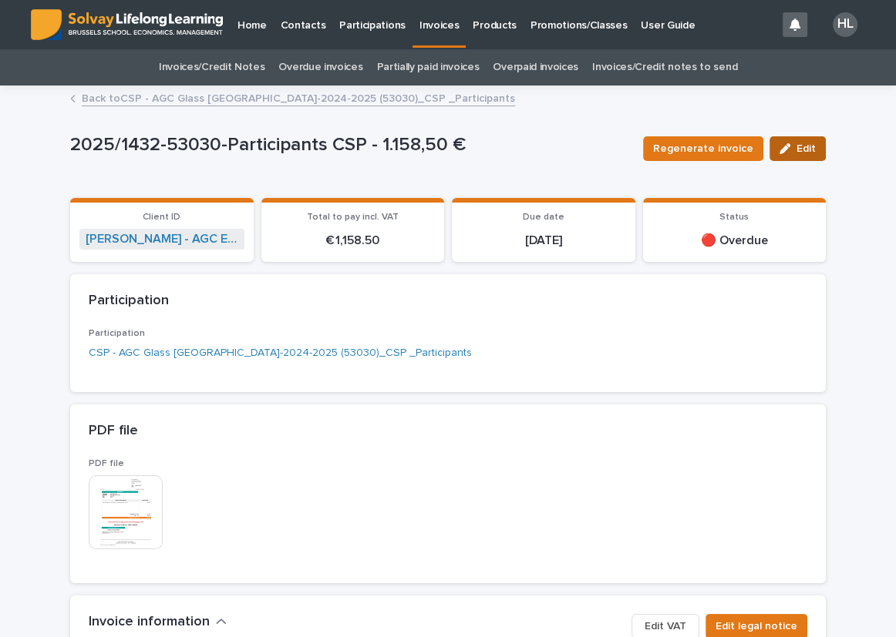
click at [787, 142] on button "Edit" at bounding box center [797, 148] width 56 height 25
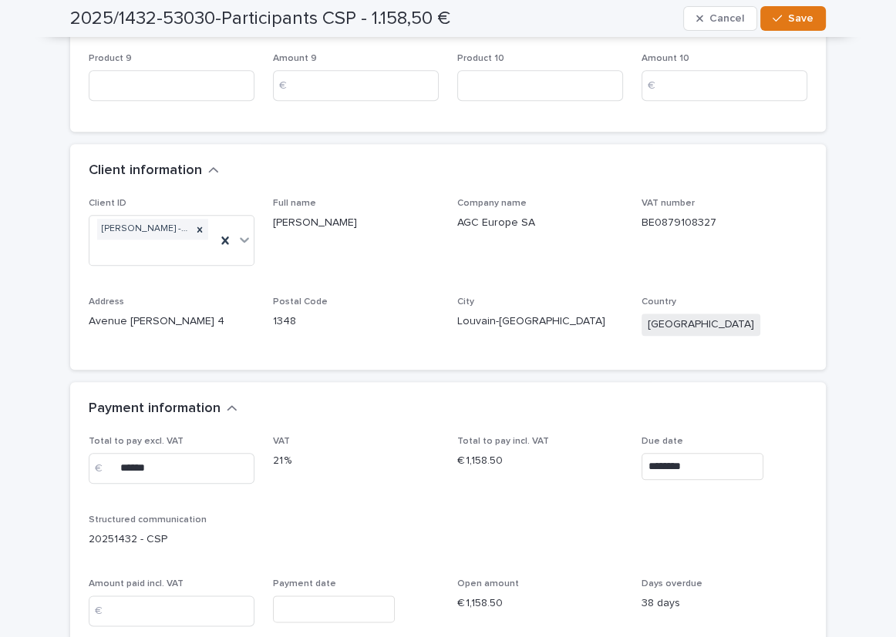
scroll to position [1471, 0]
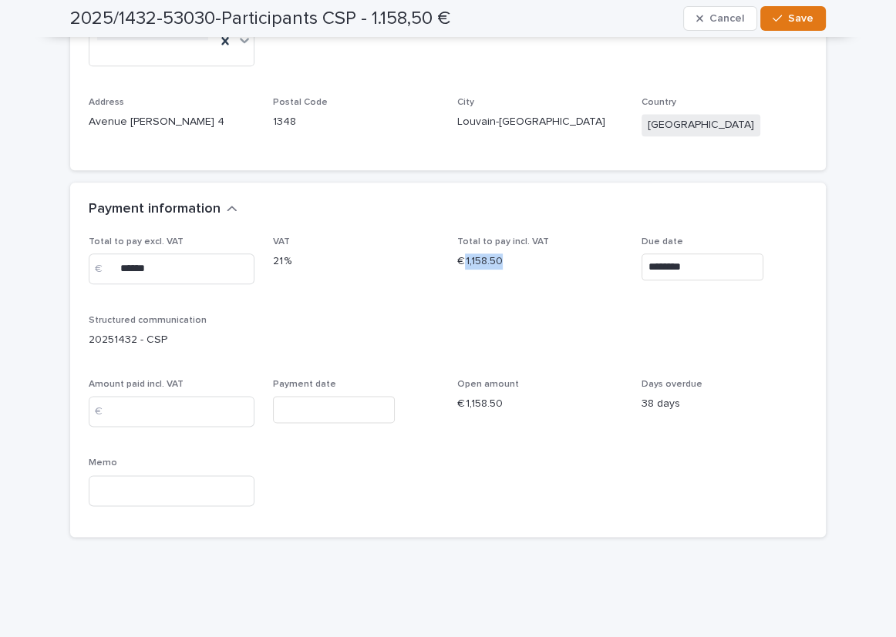
drag, startPoint x: 501, startPoint y: 242, endPoint x: 458, endPoint y: 245, distance: 43.3
click at [458, 254] on p "€ 1,158.50" at bounding box center [540, 262] width 166 height 16
drag, startPoint x: 324, startPoint y: 438, endPoint x: 176, endPoint y: 390, distance: 155.5
click at [176, 396] on input at bounding box center [172, 411] width 166 height 31
paste input "*"
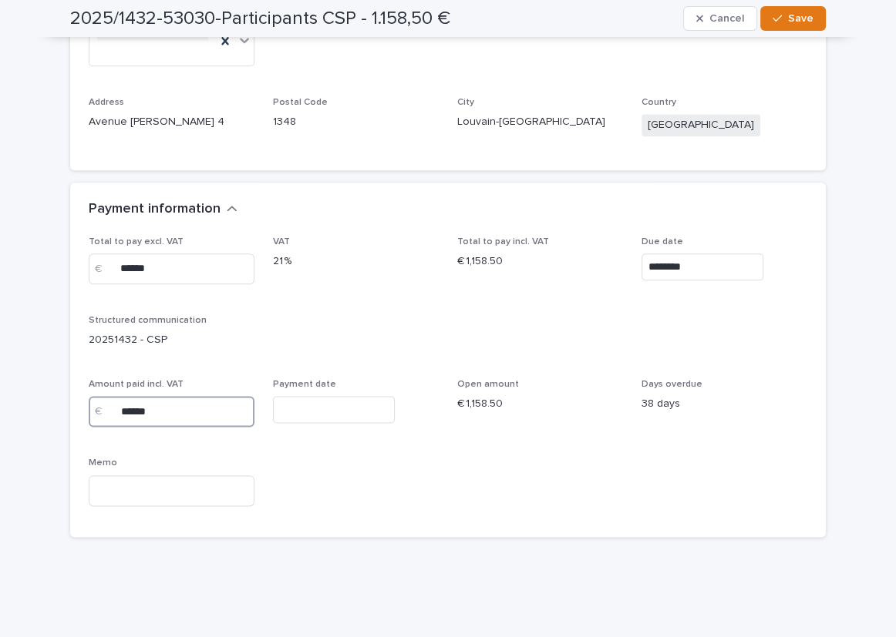
type input "******"
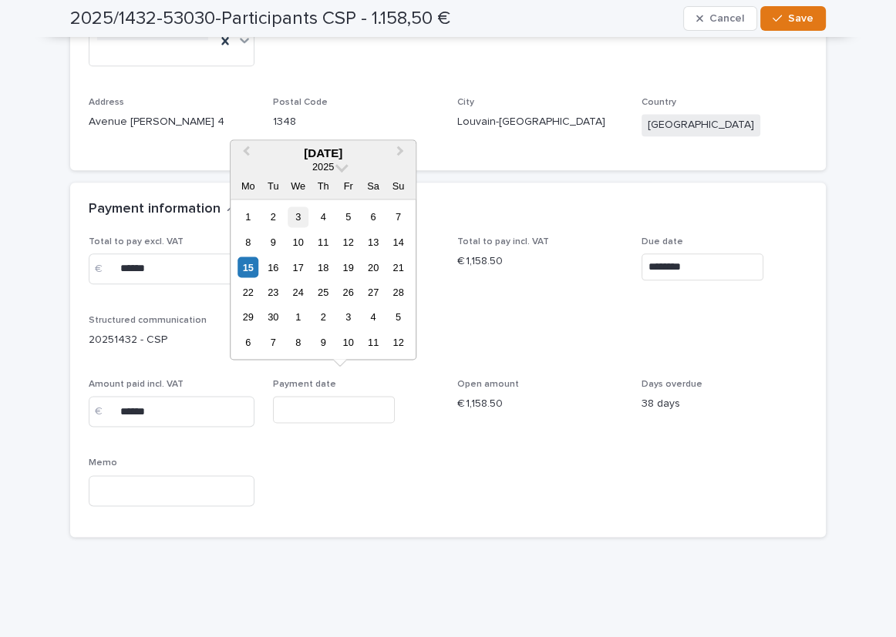
click at [301, 220] on div "3" at bounding box center [297, 217] width 21 height 21
type input "********"
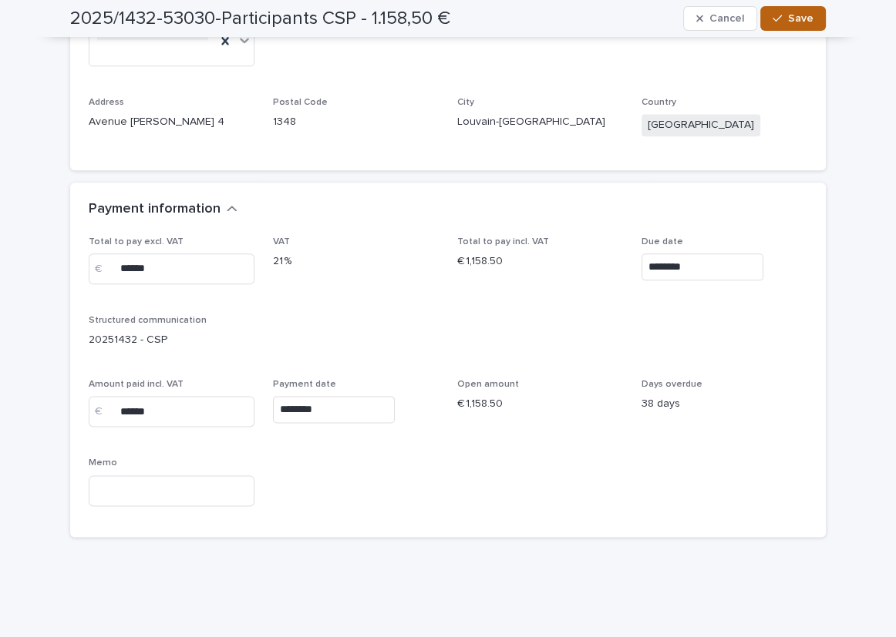
click at [788, 22] on span "Save" at bounding box center [800, 18] width 25 height 11
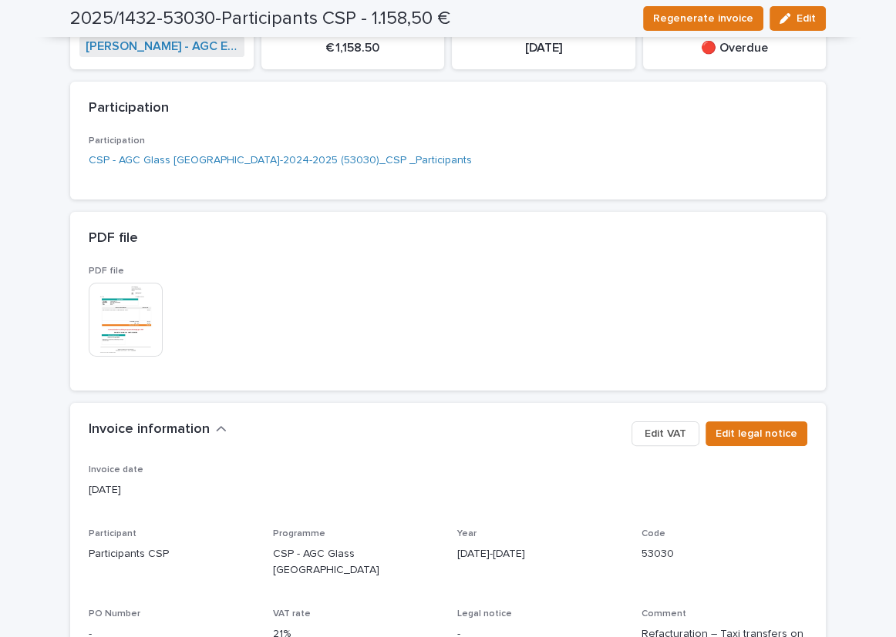
scroll to position [0, 0]
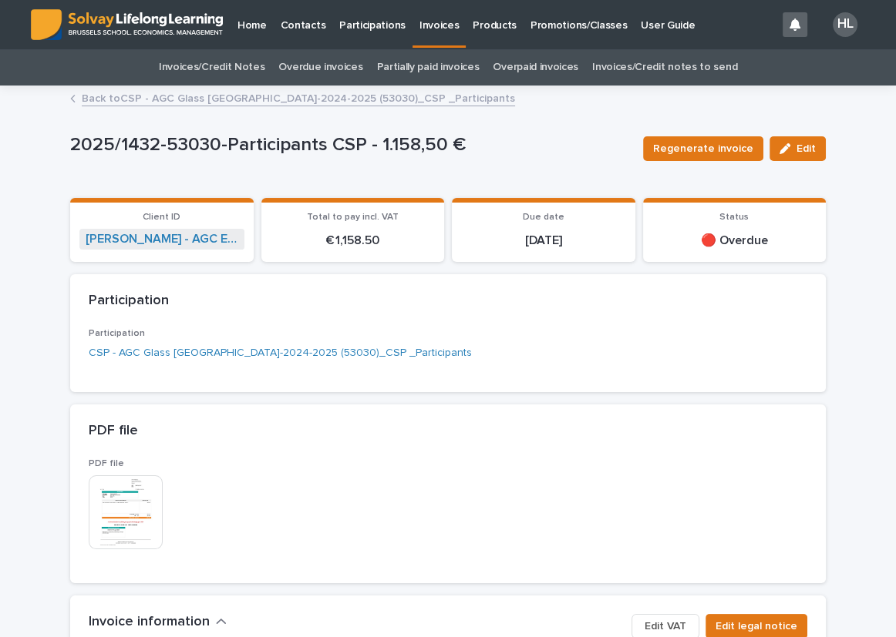
click at [156, 98] on link "Back to CSP - AGC Glass Europe-2024-2025 (53030)_CSP _Participants" at bounding box center [298, 98] width 433 height 18
click at [202, 94] on link "Back to CSP - AGC Glass Europe-2024-2025 (53030)_CSP _Participants" at bounding box center [298, 98] width 433 height 18
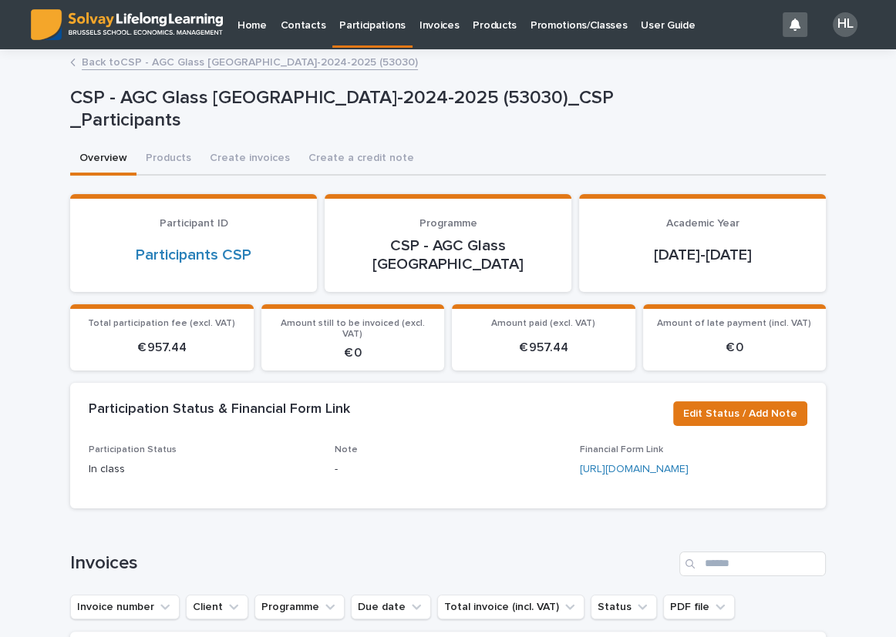
click at [211, 62] on link "Back to CSP - AGC Glass Europe-2024-2025 (53030)" at bounding box center [250, 61] width 336 height 18
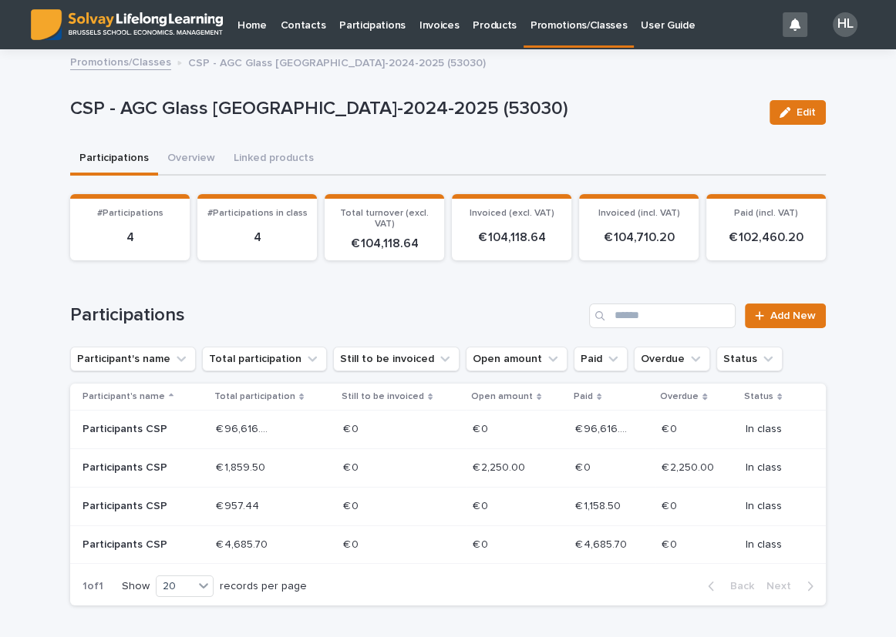
click at [472, 462] on p "€ 2,250.00" at bounding box center [499, 467] width 55 height 16
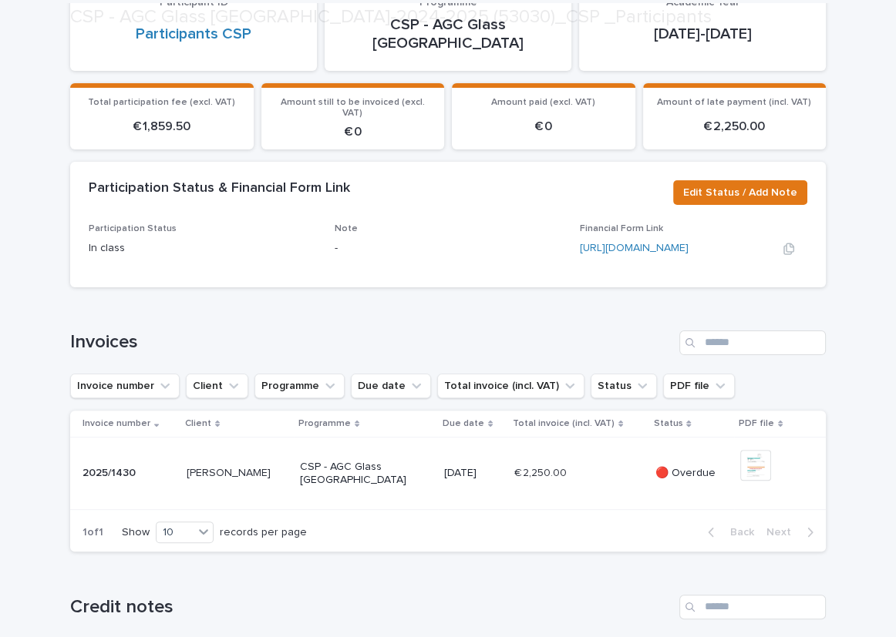
scroll to position [418, 0]
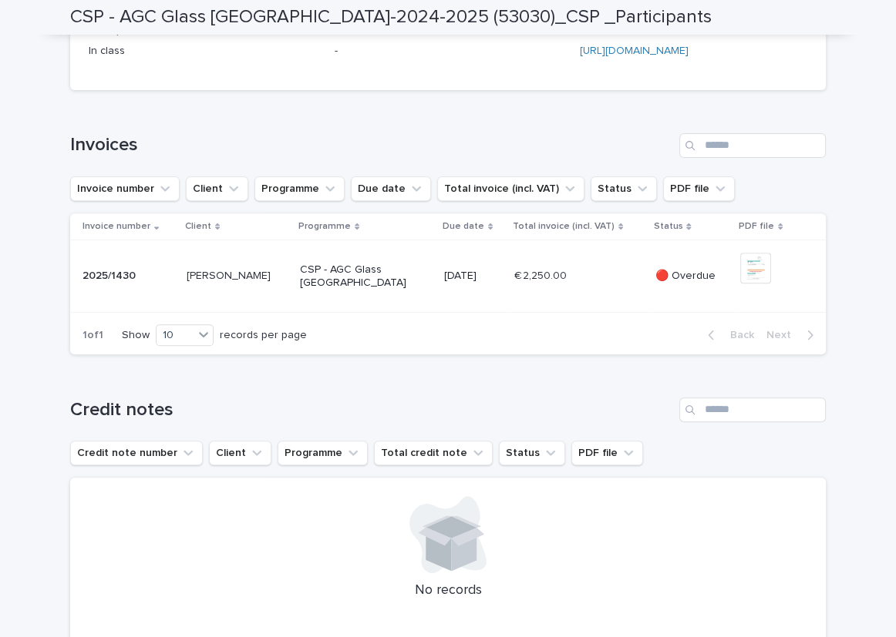
click at [425, 296] on div "CSP - AGC Glass Europe" at bounding box center [366, 276] width 132 height 39
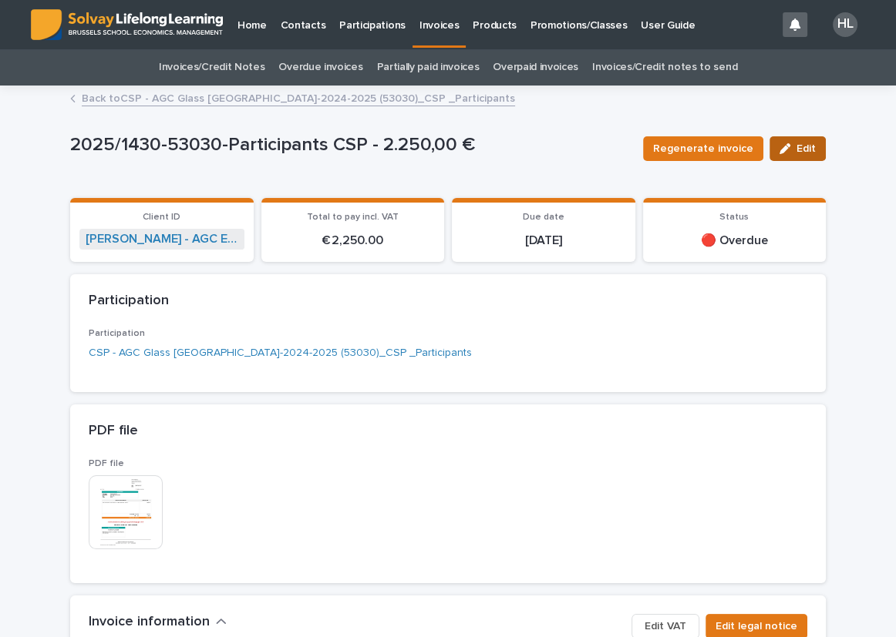
click at [809, 146] on span "Edit" at bounding box center [805, 148] width 19 height 11
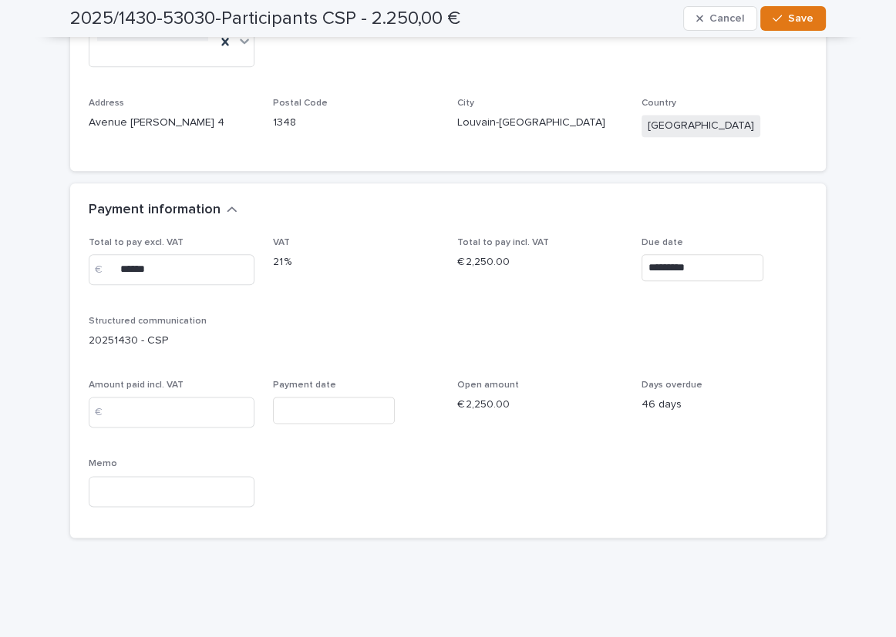
scroll to position [1471, 0]
click at [165, 397] on input at bounding box center [172, 411] width 166 height 31
type input "****"
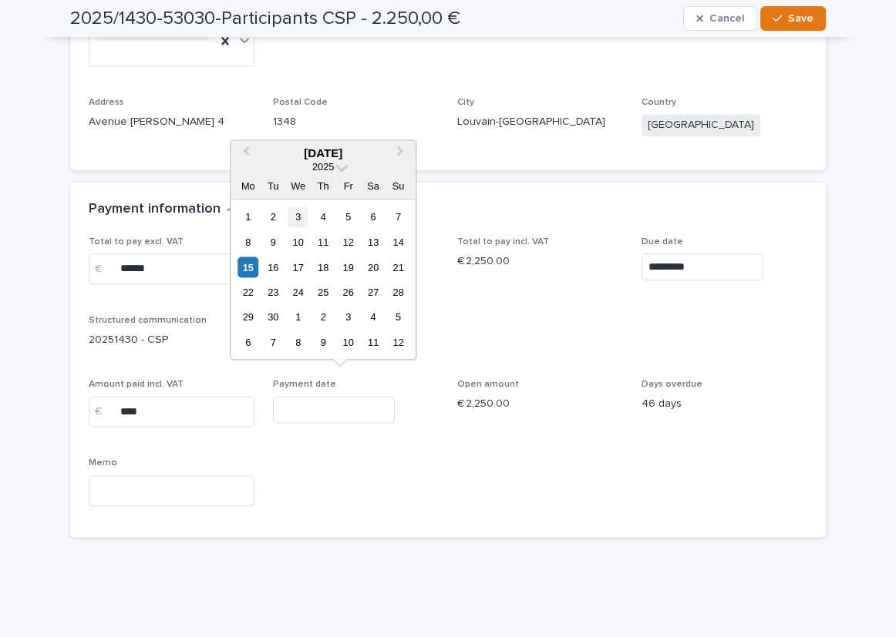
click at [301, 217] on div "3" at bounding box center [297, 217] width 21 height 21
type input "********"
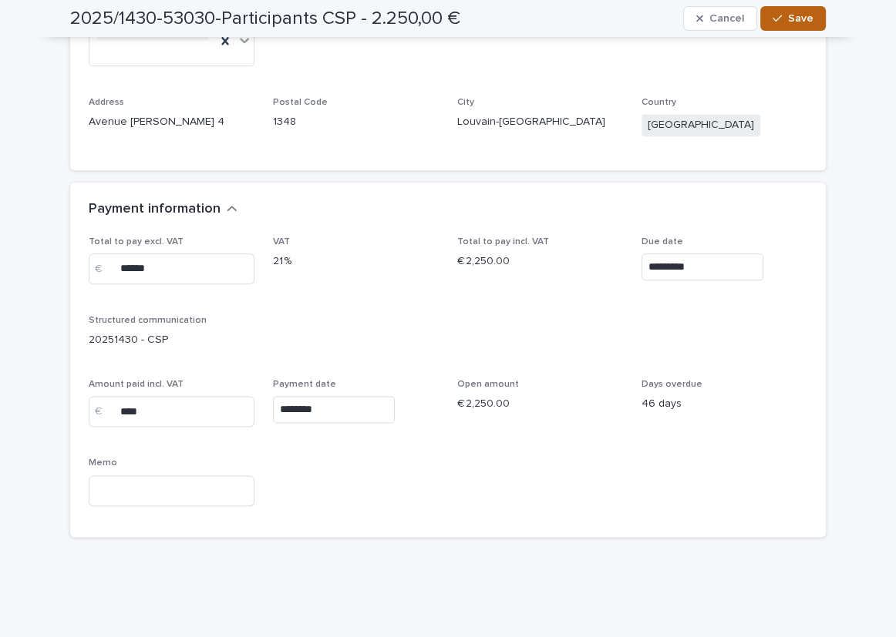
click at [788, 15] on span "Save" at bounding box center [800, 18] width 25 height 11
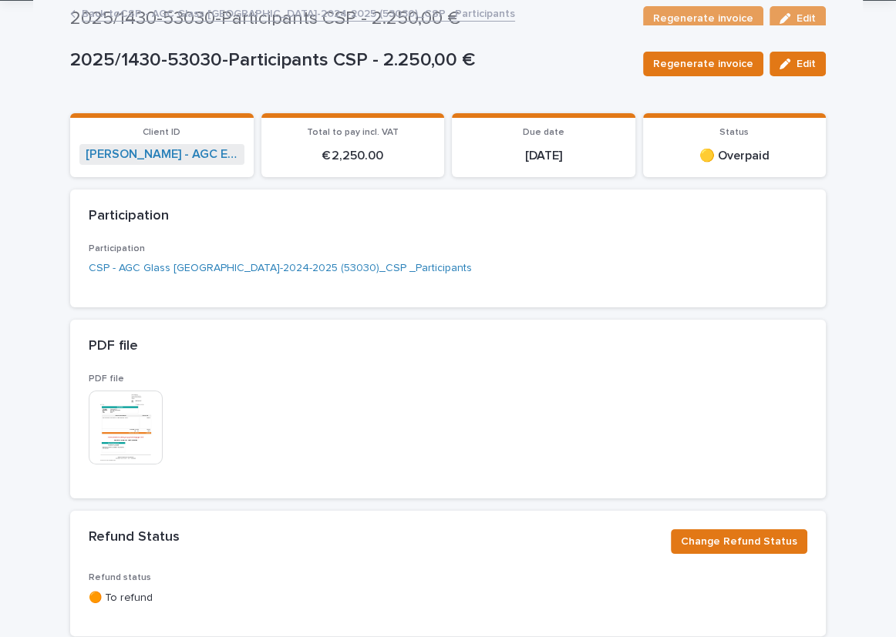
scroll to position [0, 0]
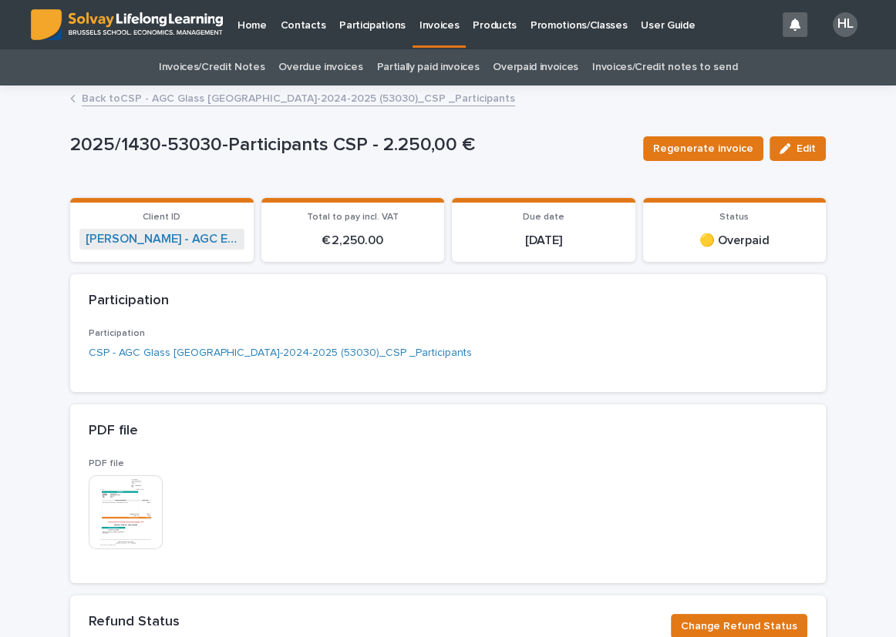
click at [217, 99] on link "Back to CSP - AGC Glass Europe-2024-2025 (53030)_CSP _Participants" at bounding box center [298, 98] width 433 height 18
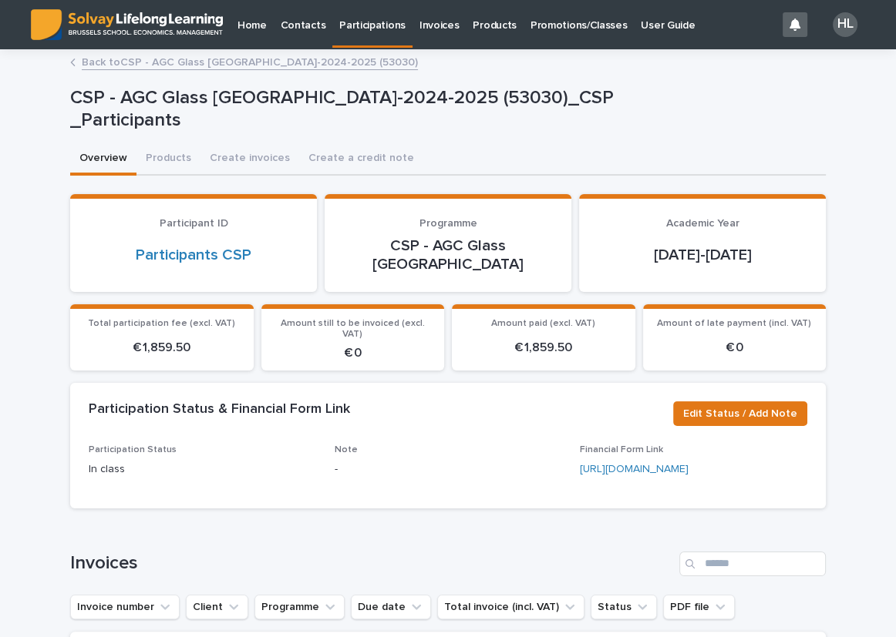
click at [229, 55] on link "Back to CSP - AGC Glass Europe-2024-2025 (53030)" at bounding box center [250, 61] width 336 height 18
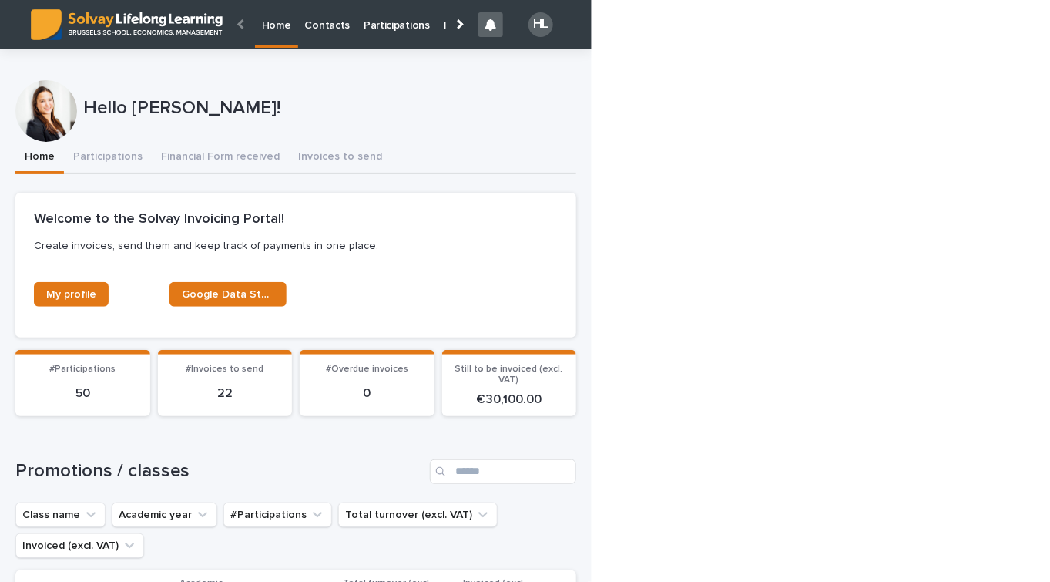
click at [383, 27] on p "Participations" at bounding box center [397, 16] width 66 height 32
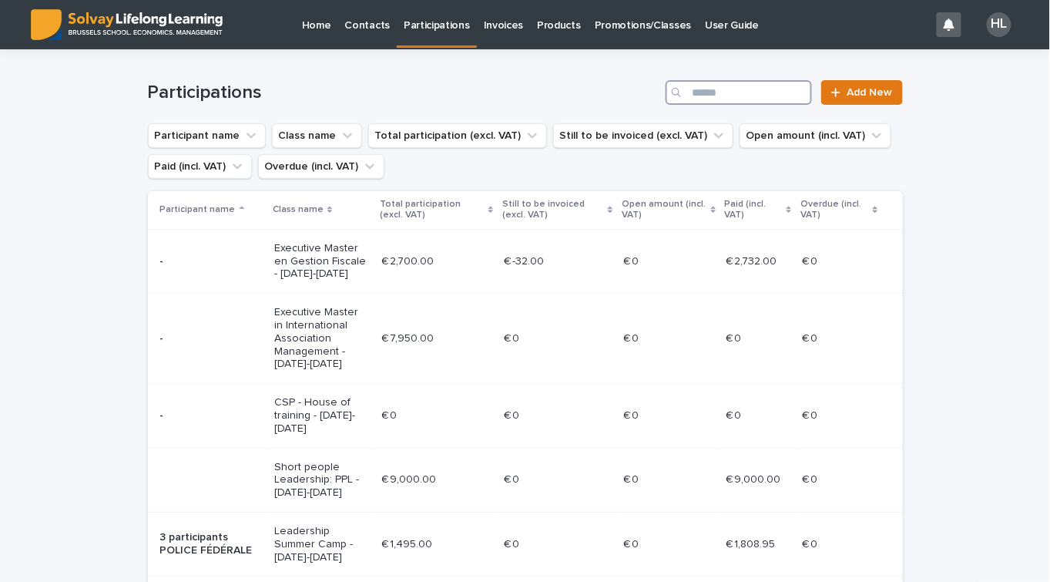
click at [768, 98] on input "Search" at bounding box center [739, 92] width 146 height 25
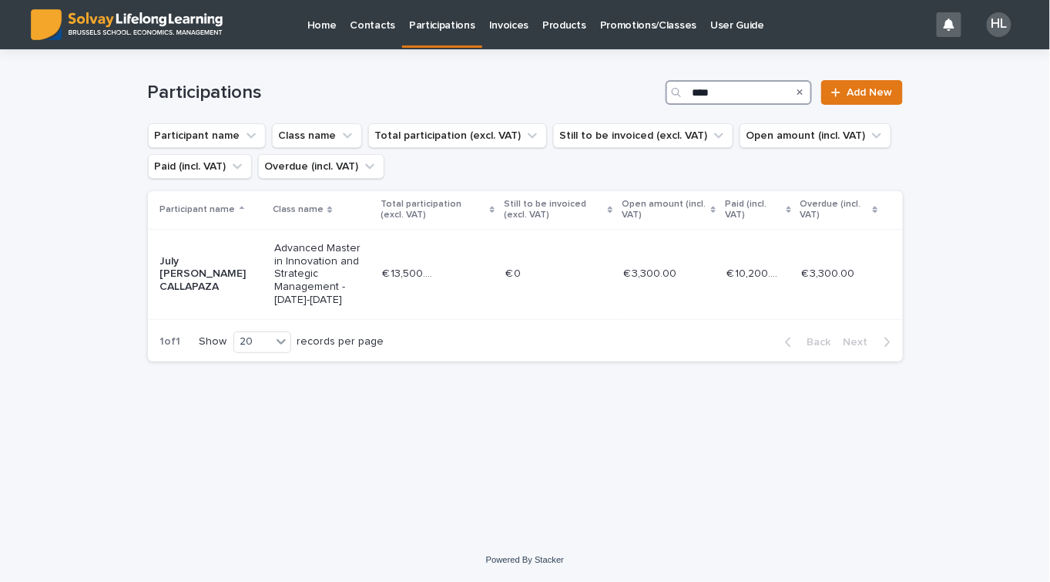
type input "****"
